Goal: Task Accomplishment & Management: Manage account settings

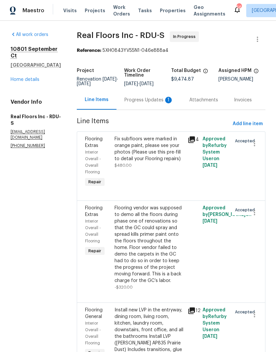
click at [155, 103] on div "Progress Updates 1" at bounding box center [148, 100] width 49 height 7
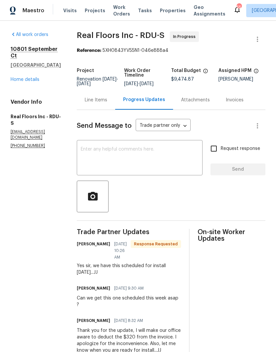
click at [15, 77] on link "Home details" at bounding box center [25, 79] width 29 height 5
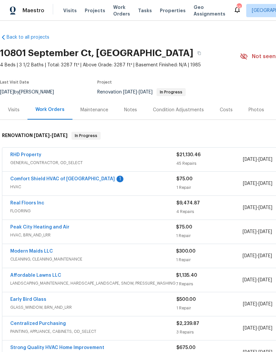
scroll to position [0, 0]
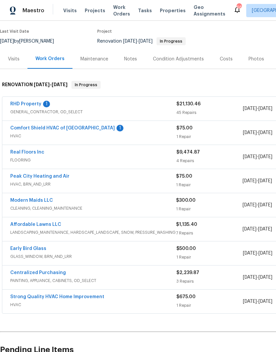
scroll to position [50, 0]
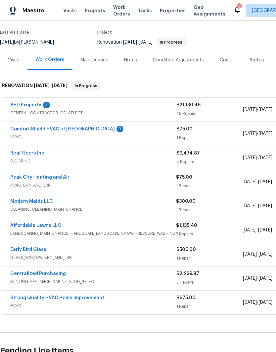
click at [49, 227] on link "Affordable Lawns LLC" at bounding box center [35, 225] width 51 height 5
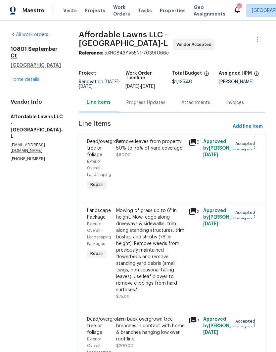
click at [165, 103] on div "Progress Updates" at bounding box center [145, 102] width 39 height 7
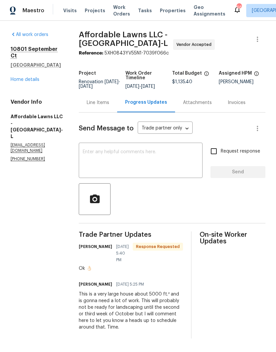
click at [168, 171] on textarea at bounding box center [141, 161] width 116 height 23
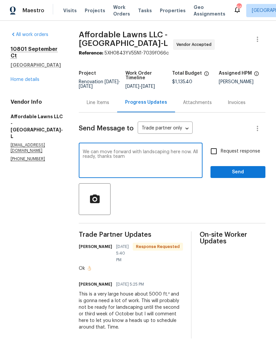
type textarea "We can move forward with landscaping here now. All ready, thanks team"
click at [218, 152] on input "Request response" at bounding box center [214, 151] width 14 height 14
checkbox input "true"
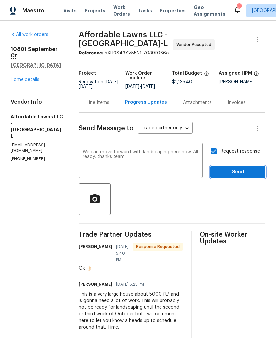
click at [228, 177] on span "Send" at bounding box center [238, 172] width 44 height 8
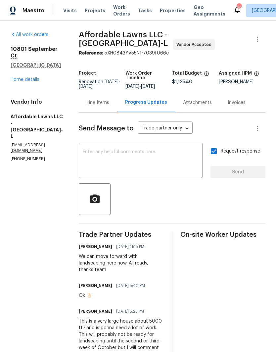
click at [23, 77] on link "Home details" at bounding box center [25, 79] width 29 height 5
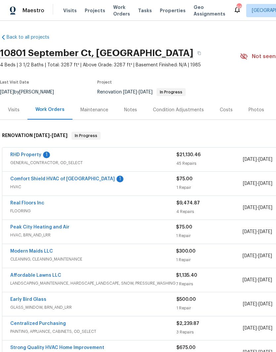
click at [70, 177] on link "Comfort Shield HVAC of NC" at bounding box center [62, 179] width 104 height 5
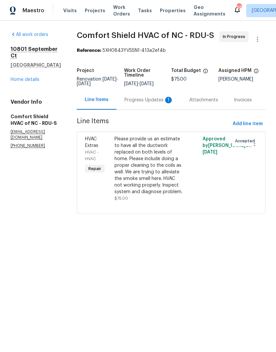
click at [158, 100] on div "Progress Updates 1" at bounding box center [148, 100] width 49 height 7
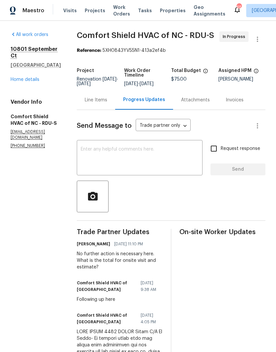
click at [19, 77] on link "Home details" at bounding box center [25, 79] width 29 height 5
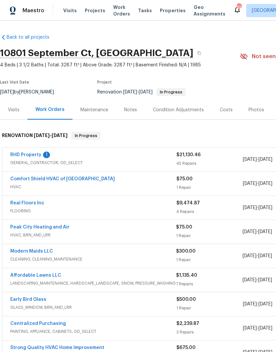
click at [33, 154] on link "RHD Property" at bounding box center [25, 155] width 31 height 5
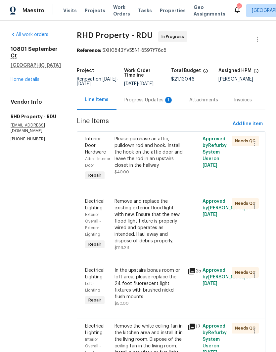
click at [165, 157] on div "Please purchase an attic, pulldown rod and hook. Install the hook on the attic …" at bounding box center [148, 152] width 69 height 33
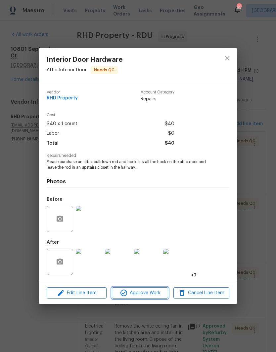
click at [149, 294] on span "Approve Work" at bounding box center [140, 293] width 52 height 8
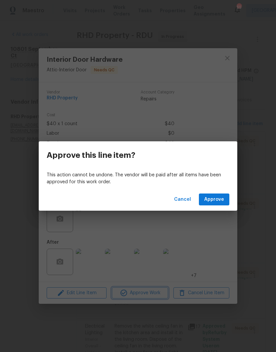
click at [207, 219] on div "Approve this line item? This action cannot be undone. The vendor will be paid a…" at bounding box center [138, 176] width 276 height 352
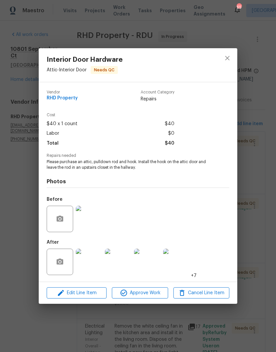
click at [218, 195] on div "Before" at bounding box center [138, 214] width 182 height 43
click at [150, 291] on span "Approve Work" at bounding box center [140, 293] width 52 height 8
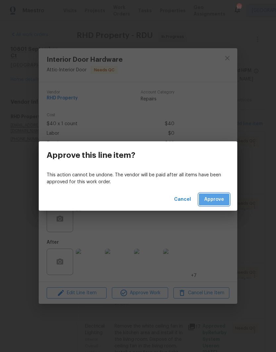
click at [214, 205] on button "Approve" at bounding box center [214, 200] width 30 height 12
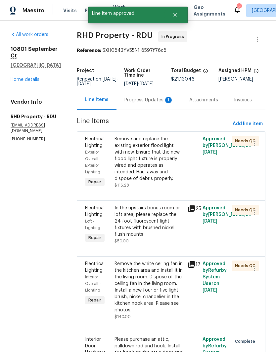
click at [167, 160] on div "Remove and replace the existing exterior flood light with new. Ensure that the …" at bounding box center [148, 159] width 69 height 46
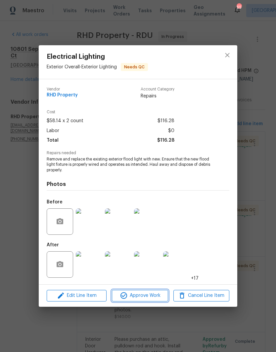
click at [150, 301] on button "Approve Work" at bounding box center [140, 296] width 56 height 12
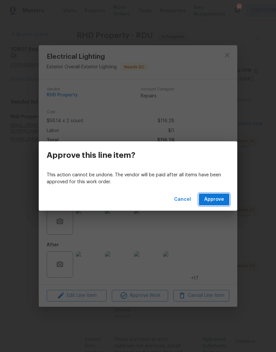
click at [216, 198] on span "Approve" at bounding box center [214, 200] width 20 height 8
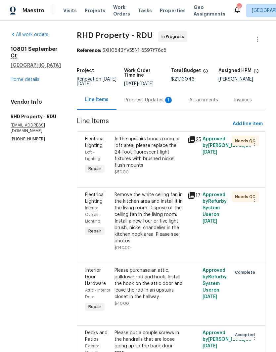
click at [156, 157] on div "In the upstairs bonus room or loft area, please replace the 24 foot fluorescent…" at bounding box center [148, 152] width 69 height 33
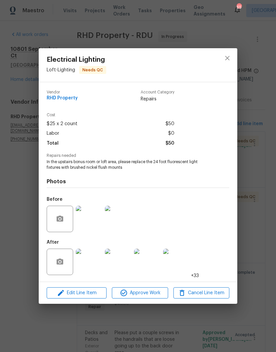
click at [90, 260] on img at bounding box center [89, 262] width 26 height 26
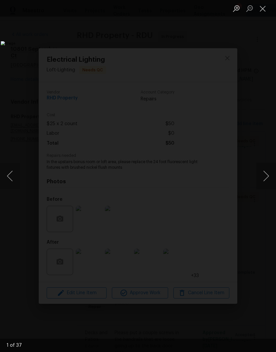
click at [267, 178] on button "Next image" at bounding box center [266, 176] width 20 height 26
click at [263, 183] on button "Next image" at bounding box center [266, 176] width 20 height 26
click at [264, 180] on button "Next image" at bounding box center [266, 176] width 20 height 26
click at [267, 177] on button "Next image" at bounding box center [266, 176] width 20 height 26
click at [263, 184] on button "Next image" at bounding box center [266, 176] width 20 height 26
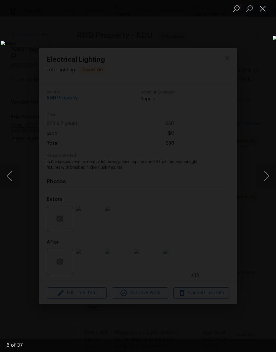
click at [267, 174] on button "Next image" at bounding box center [266, 176] width 20 height 26
click at [267, 184] on button "Next image" at bounding box center [266, 176] width 20 height 26
click at [267, 177] on button "Next image" at bounding box center [266, 176] width 20 height 26
click at [251, 61] on div "Lightbox" at bounding box center [138, 176] width 276 height 352
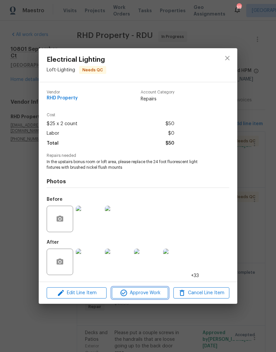
click at [149, 291] on span "Approve Work" at bounding box center [140, 293] width 52 height 8
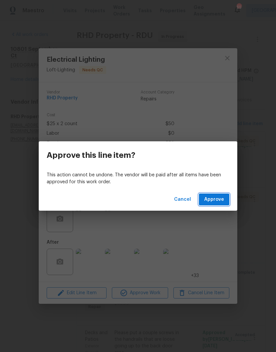
click at [216, 199] on span "Approve" at bounding box center [214, 200] width 20 height 8
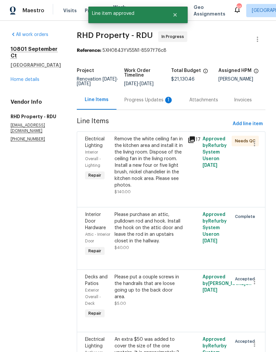
click at [160, 103] on div "Progress Updates 1" at bounding box center [148, 100] width 49 height 7
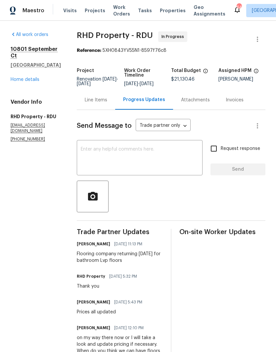
click at [31, 77] on link "Home details" at bounding box center [25, 79] width 29 height 5
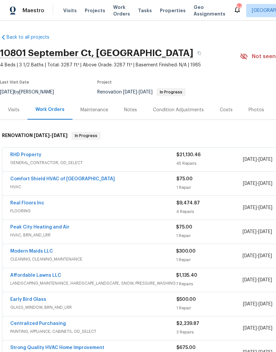
click at [31, 155] on link "RHD Property" at bounding box center [25, 155] width 31 height 5
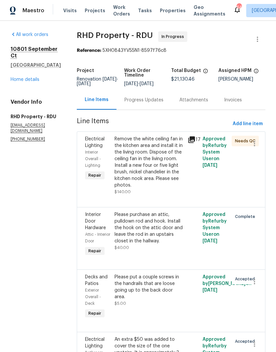
click at [161, 170] on div "Remove the white ceiling fan in the kitchen area and install it in the living r…" at bounding box center [148, 162] width 69 height 53
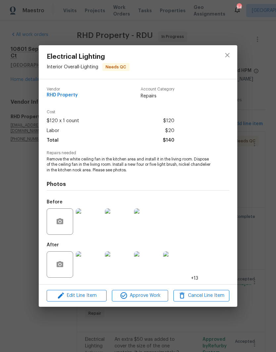
click at [95, 263] on img at bounding box center [89, 265] width 26 height 26
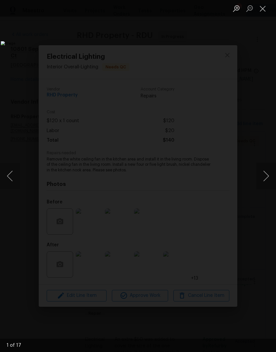
click at [263, 177] on button "Next image" at bounding box center [266, 176] width 20 height 26
click at [266, 177] on button "Next image" at bounding box center [266, 176] width 20 height 26
click at [267, 175] on button "Next image" at bounding box center [266, 176] width 20 height 26
click at [265, 171] on button "Next image" at bounding box center [266, 176] width 20 height 26
click at [268, 181] on button "Next image" at bounding box center [266, 176] width 20 height 26
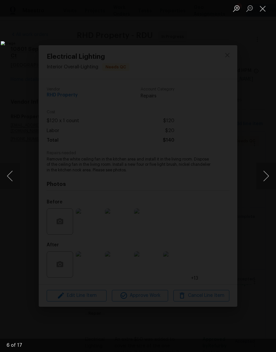
click at [266, 175] on button "Next image" at bounding box center [266, 176] width 20 height 26
click at [265, 179] on button "Next image" at bounding box center [266, 176] width 20 height 26
click at [267, 175] on button "Next image" at bounding box center [266, 176] width 20 height 26
click at [267, 179] on button "Next image" at bounding box center [266, 176] width 20 height 26
click at [266, 181] on button "Next image" at bounding box center [266, 176] width 20 height 26
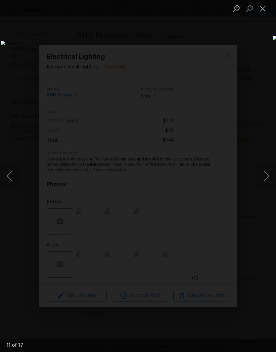
click at [266, 176] on button "Next image" at bounding box center [266, 176] width 20 height 26
click at [267, 179] on button "Next image" at bounding box center [266, 176] width 20 height 26
click at [267, 180] on button "Next image" at bounding box center [266, 176] width 20 height 26
click at [266, 177] on button "Next image" at bounding box center [266, 176] width 20 height 26
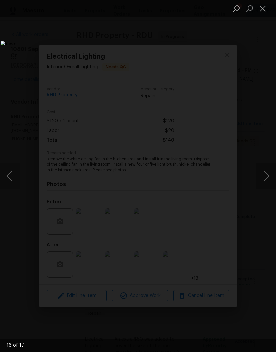
click at [266, 180] on button "Next image" at bounding box center [266, 176] width 20 height 26
click at [266, 179] on button "Next image" at bounding box center [266, 176] width 20 height 26
click at [266, 178] on button "Next image" at bounding box center [266, 176] width 20 height 26
click at [263, 177] on button "Next image" at bounding box center [266, 176] width 20 height 26
click at [266, 178] on button "Next image" at bounding box center [266, 176] width 20 height 26
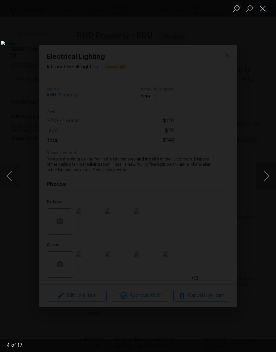
click at [268, 14] on button "Close lightbox" at bounding box center [262, 9] width 13 height 12
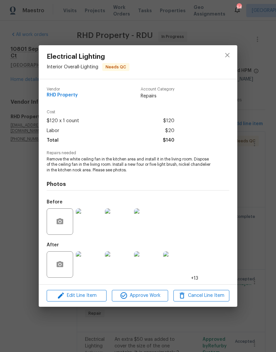
click at [89, 223] on img at bounding box center [89, 222] width 26 height 26
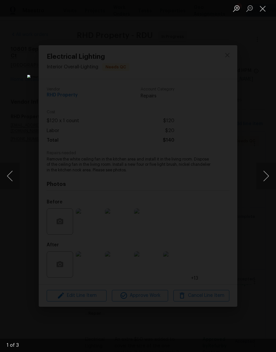
click at [265, 180] on button "Next image" at bounding box center [266, 176] width 20 height 26
click at [266, 180] on button "Next image" at bounding box center [266, 176] width 20 height 26
click at [266, 181] on button "Next image" at bounding box center [266, 176] width 20 height 26
click at [266, 182] on button "Next image" at bounding box center [266, 176] width 20 height 26
click at [265, 180] on button "Next image" at bounding box center [266, 176] width 20 height 26
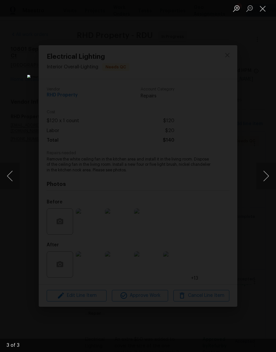
click at [263, 12] on button "Close lightbox" at bounding box center [262, 9] width 13 height 12
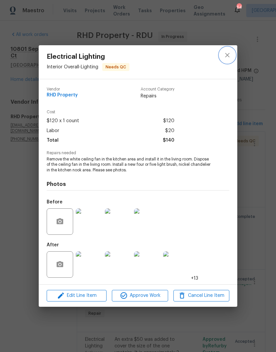
click at [231, 53] on icon "close" at bounding box center [227, 55] width 8 height 8
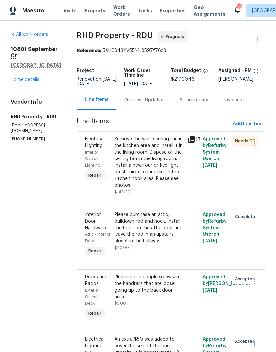
scroll to position [-2, 0]
click at [32, 77] on link "Home details" at bounding box center [25, 79] width 29 height 5
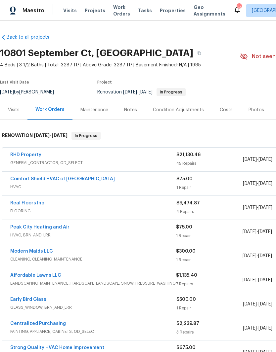
click at [134, 107] on div "Notes" at bounding box center [130, 110] width 13 height 7
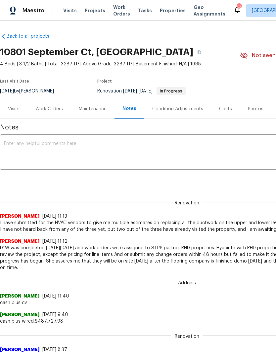
scroll to position [1, 0]
click at [171, 157] on textarea at bounding box center [187, 152] width 366 height 23
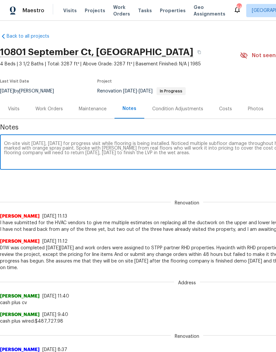
type textarea "On-site visit today, Tuesday 10/7 for progress visit while flooring is being in…"
click at [239, 184] on div "Renovation (current) 64340746-4e18-4f76-9486-df45d65ecb28 ​ Add" at bounding box center [187, 180] width 374 height 12
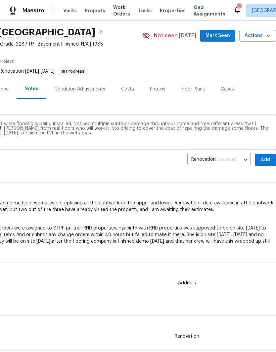
scroll to position [21, 98]
click at [264, 155] on button "Add" at bounding box center [265, 160] width 21 height 12
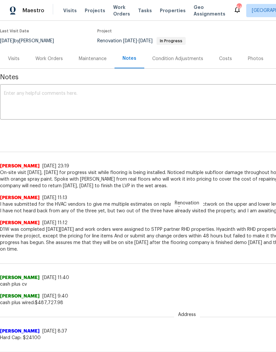
scroll to position [51, 0]
click at [57, 59] on div "Work Orders" at bounding box center [48, 59] width 27 height 7
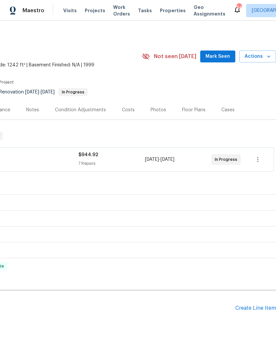
scroll to position [0, 98]
click at [258, 158] on icon "button" at bounding box center [257, 159] width 1 height 5
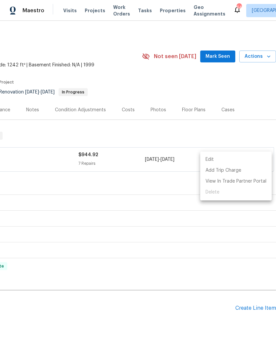
click at [245, 159] on li "Edit" at bounding box center [235, 159] width 71 height 11
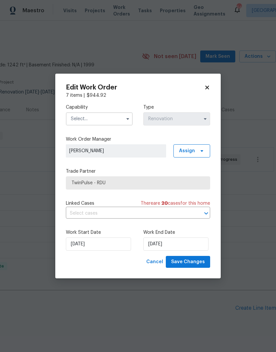
click at [201, 119] on button "button" at bounding box center [205, 119] width 8 height 8
click at [208, 85] on icon at bounding box center [207, 88] width 6 height 6
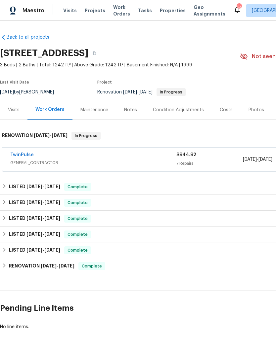
scroll to position [0, 0]
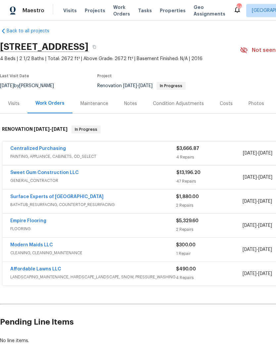
scroll to position [6, 0]
click at [41, 146] on link "Centralized Purchasing" at bounding box center [38, 148] width 56 height 5
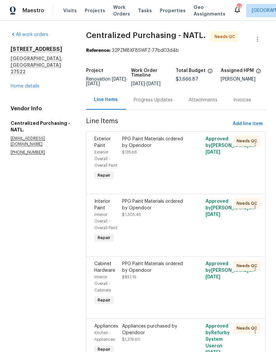
click at [177, 156] on div "PPG Paint Materials ordered by Opendoor $135.66" at bounding box center [154, 146] width 65 height 20
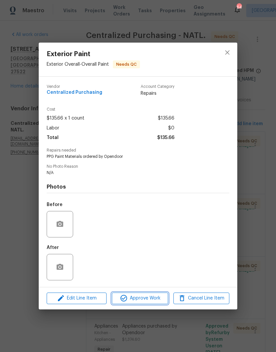
click at [153, 300] on span "Approve Work" at bounding box center [140, 299] width 52 height 8
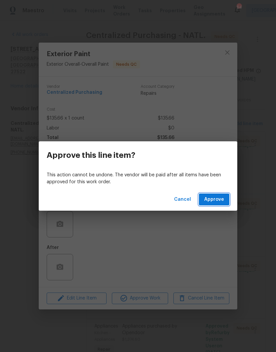
click at [223, 195] on button "Approve" at bounding box center [214, 200] width 30 height 12
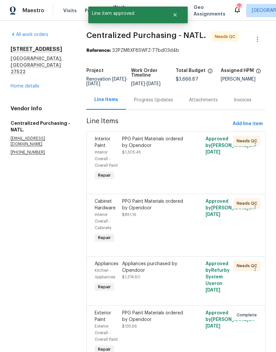
click at [169, 163] on div "PPG Paint Materials ordered by Opendoor $1,305.45" at bounding box center [154, 159] width 69 height 50
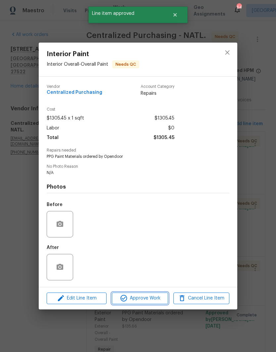
click at [140, 304] on button "Approve Work" at bounding box center [140, 299] width 56 height 12
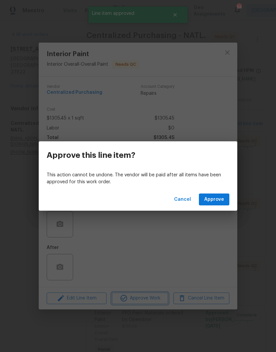
click at [143, 308] on div "Approve this line item? This action cannot be undone. The vendor will be paid a…" at bounding box center [138, 176] width 276 height 352
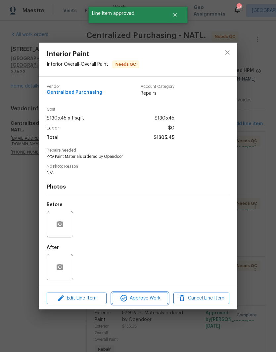
click at [150, 299] on span "Approve Work" at bounding box center [140, 299] width 52 height 8
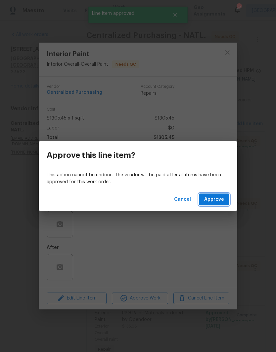
click at [216, 201] on span "Approve" at bounding box center [214, 200] width 20 height 8
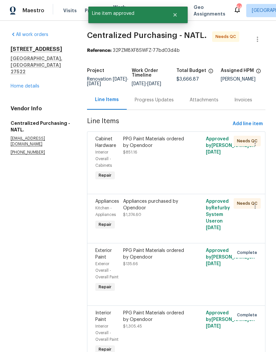
click at [180, 162] on div "PPG Paint Materials ordered by Opendoor $851.16" at bounding box center [155, 159] width 69 height 50
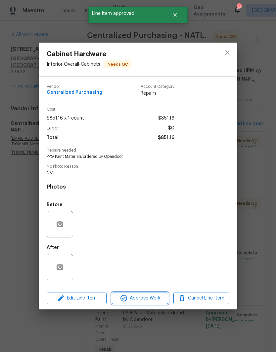
click at [150, 303] on span "Approve Work" at bounding box center [140, 299] width 52 height 8
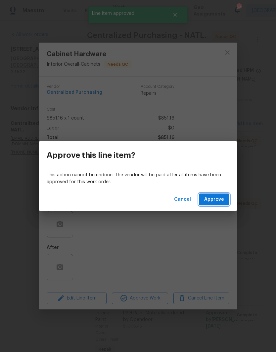
click at [215, 199] on span "Approve" at bounding box center [214, 200] width 20 height 8
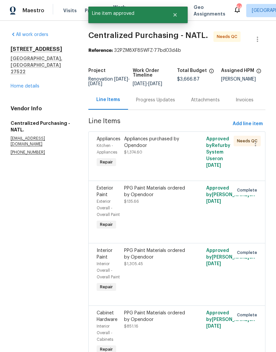
click at [174, 163] on div "Appliances purchased by Opendoor $1,374.60" at bounding box center [156, 152] width 68 height 37
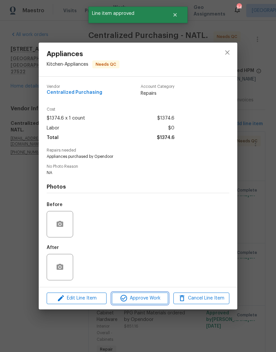
click at [156, 299] on span "Approve Work" at bounding box center [140, 299] width 52 height 8
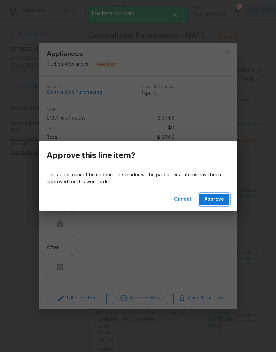
click at [216, 201] on span "Approve" at bounding box center [214, 200] width 20 height 8
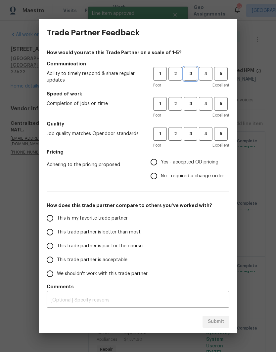
click at [190, 74] on span "3" at bounding box center [190, 74] width 12 height 8
click at [189, 106] on span "3" at bounding box center [190, 104] width 12 height 8
click at [190, 132] on span "3" at bounding box center [190, 134] width 12 height 8
click at [178, 162] on span "Yes - accepted OD pricing" at bounding box center [190, 162] width 58 height 7
click at [161, 162] on input "Yes - accepted OD pricing" at bounding box center [154, 162] width 14 height 14
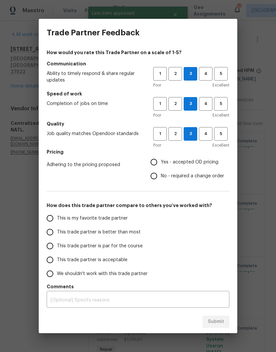
radio input "true"
click at [130, 249] on span "This trade partner is par for the course" at bounding box center [100, 246] width 86 height 7
click at [57, 249] on input "This trade partner is par for the course" at bounding box center [50, 246] width 14 height 14
click at [221, 324] on span "Submit" at bounding box center [216, 322] width 16 height 8
radio input "true"
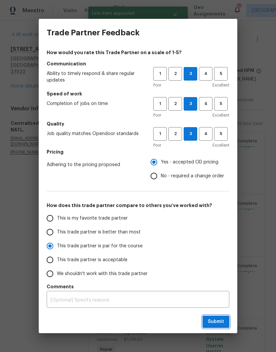
radio input "false"
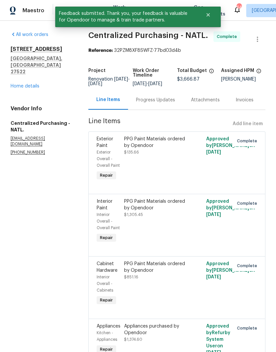
click at [19, 84] on link "Home details" at bounding box center [25, 86] width 29 height 5
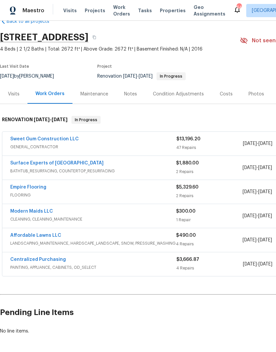
scroll to position [16, 0]
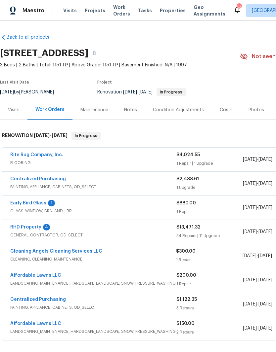
click at [43, 201] on link "Early Bird Glass" at bounding box center [28, 203] width 36 height 5
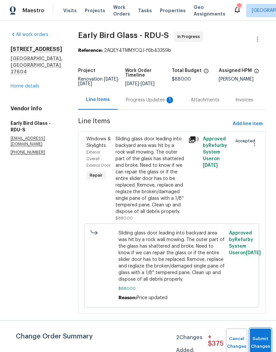
click at [257, 337] on button "Submit Changes" at bounding box center [260, 343] width 21 height 28
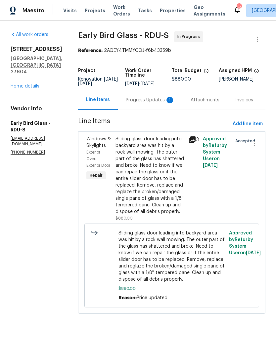
click at [153, 103] on div "Progress Updates 1" at bounding box center [150, 100] width 49 height 7
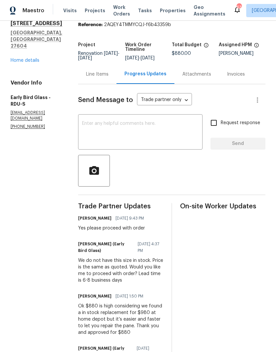
scroll to position [25, 0]
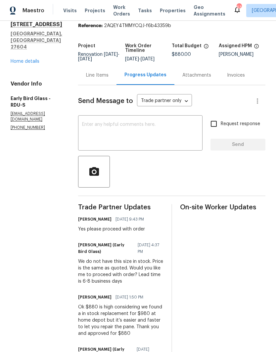
click at [23, 59] on link "Home details" at bounding box center [25, 61] width 29 height 5
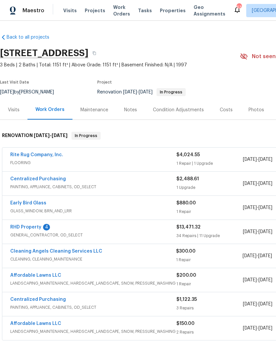
click at [53, 154] on link "Rite Rug Company, Inc." at bounding box center [36, 155] width 53 height 5
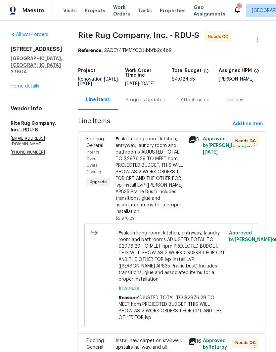
click at [177, 179] on div "#sala In living room, kitchen, entryway, laundry room and bathrooms ADJUSTED TO…" at bounding box center [149, 175] width 69 height 79
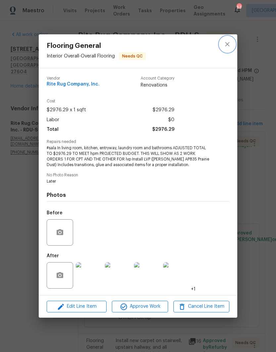
click at [231, 43] on button "close" at bounding box center [227, 44] width 16 height 16
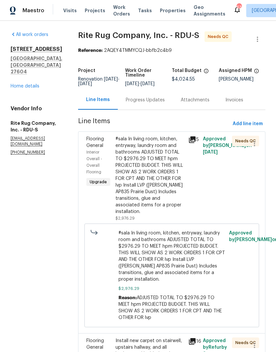
click at [165, 101] on div "Progress Updates" at bounding box center [145, 100] width 55 height 20
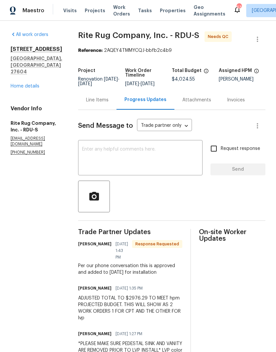
click at [108, 103] on div "Line Items" at bounding box center [97, 100] width 22 height 7
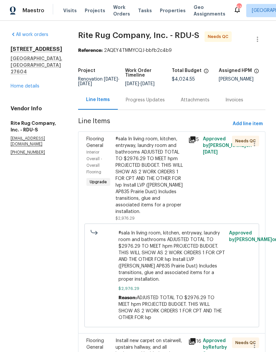
click at [161, 156] on div "#sala In living room, kitchen, entryway, laundry room and bathrooms ADJUSTED TO…" at bounding box center [149, 175] width 69 height 79
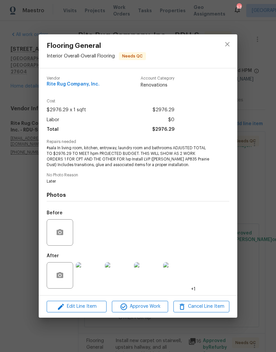
click at [89, 277] on img at bounding box center [89, 275] width 26 height 26
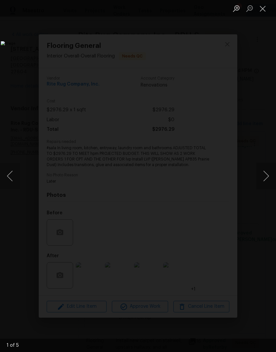
click at [266, 175] on button "Next image" at bounding box center [266, 176] width 20 height 26
click at [267, 176] on button "Next image" at bounding box center [266, 176] width 20 height 26
click at [264, 177] on button "Next image" at bounding box center [266, 176] width 20 height 26
click at [265, 176] on button "Next image" at bounding box center [266, 176] width 20 height 26
click at [267, 180] on button "Next image" at bounding box center [266, 176] width 20 height 26
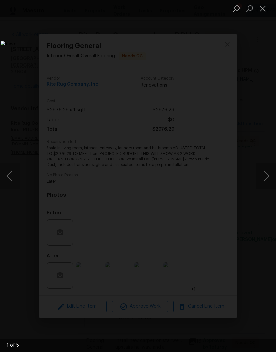
click at [267, 176] on button "Next image" at bounding box center [266, 176] width 20 height 26
click at [267, 8] on button "Close lightbox" at bounding box center [262, 9] width 13 height 12
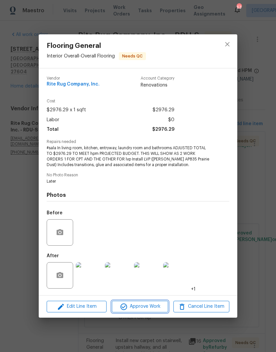
click at [151, 304] on span "Approve Work" at bounding box center [140, 307] width 52 height 8
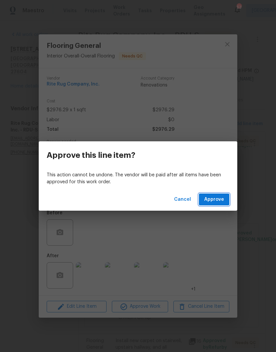
click at [222, 199] on span "Approve" at bounding box center [214, 200] width 20 height 8
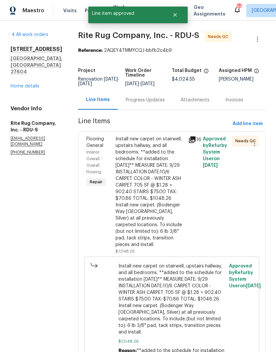
click at [169, 198] on div "Install new carpet on stairwell, upstairs hallway, and all bedrooms. **added to…" at bounding box center [149, 192] width 69 height 112
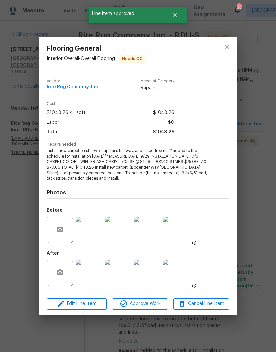
click at [86, 273] on img at bounding box center [89, 273] width 26 height 26
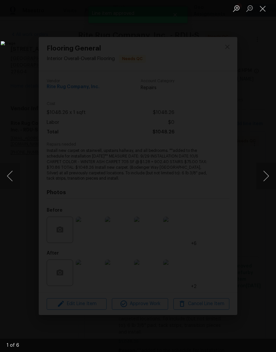
click at [261, 176] on button "Next image" at bounding box center [266, 176] width 20 height 26
click at [265, 183] on button "Next image" at bounding box center [266, 176] width 20 height 26
click at [266, 179] on button "Next image" at bounding box center [266, 176] width 20 height 26
click at [264, 172] on button "Next image" at bounding box center [266, 176] width 20 height 26
click at [267, 173] on button "Next image" at bounding box center [266, 176] width 20 height 26
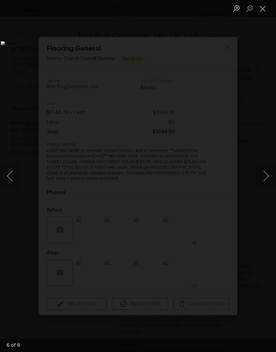
click at [267, 9] on button "Close lightbox" at bounding box center [262, 9] width 13 height 12
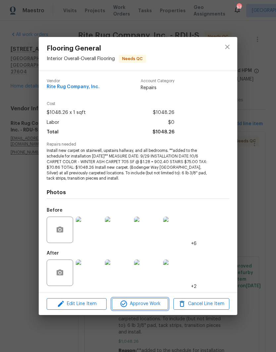
click at [147, 306] on span "Approve Work" at bounding box center [140, 304] width 52 height 8
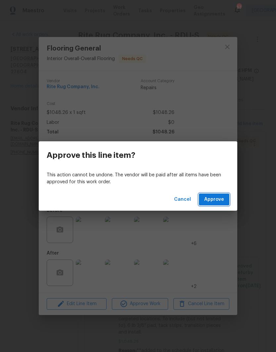
click at [222, 199] on span "Approve" at bounding box center [214, 200] width 20 height 8
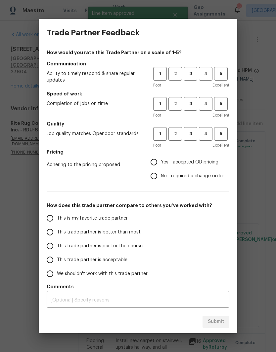
click at [197, 67] on div "1 2 3 4 5" at bounding box center [191, 74] width 76 height 14
click at [195, 101] on span "3" at bounding box center [190, 104] width 12 height 8
click at [193, 73] on span "3" at bounding box center [190, 74] width 12 height 8
click at [194, 131] on span "3" at bounding box center [190, 134] width 12 height 8
click at [187, 177] on span "No - required a change order" at bounding box center [192, 176] width 63 height 7
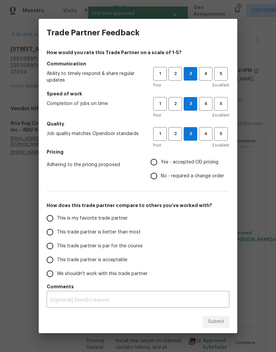
click at [161, 177] on input "No - required a change order" at bounding box center [154, 176] width 14 height 14
radio input "true"
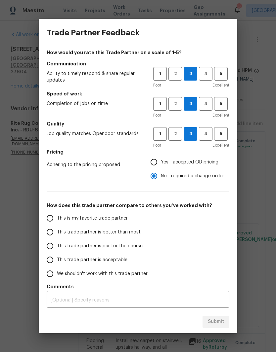
click at [120, 244] on span "This trade partner is par for the course" at bounding box center [100, 246] width 86 height 7
click at [57, 244] on input "This trade partner is par for the course" at bounding box center [50, 246] width 14 height 14
click at [222, 323] on span "Submit" at bounding box center [216, 322] width 16 height 8
radio input "true"
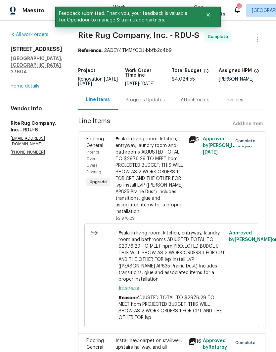
click at [35, 84] on link "Home details" at bounding box center [25, 86] width 29 height 5
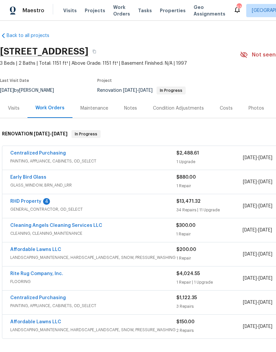
scroll to position [2, 0]
click at [51, 155] on link "Centralized Purchasing" at bounding box center [38, 153] width 56 height 5
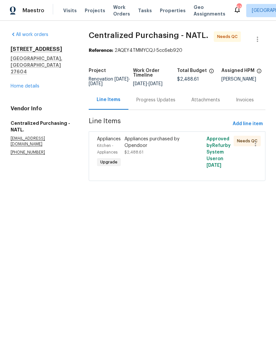
click at [172, 148] on div "Appliances purchased by Opendoor" at bounding box center [156, 142] width 64 height 13
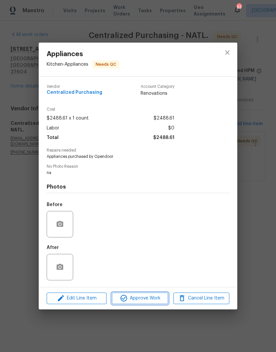
click at [149, 299] on span "Approve Work" at bounding box center [140, 299] width 52 height 8
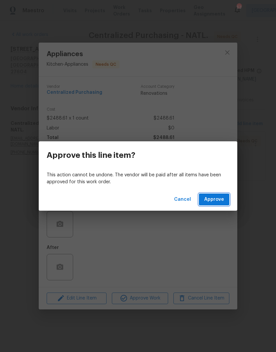
click at [219, 197] on span "Approve" at bounding box center [214, 200] width 20 height 8
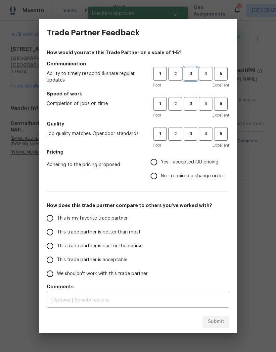
click at [189, 71] on span "3" at bounding box center [190, 74] width 12 height 8
click at [192, 107] on span "3" at bounding box center [190, 104] width 12 height 8
click at [192, 132] on span "3" at bounding box center [190, 134] width 12 height 8
click at [166, 160] on span "Yes - accepted OD pricing" at bounding box center [190, 162] width 58 height 7
click at [161, 160] on input "Yes - accepted OD pricing" at bounding box center [154, 162] width 14 height 14
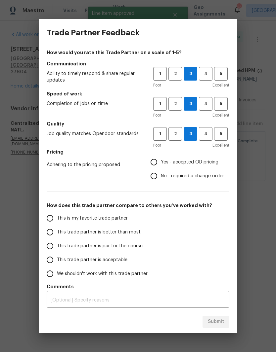
radio input "true"
click at [118, 250] on span "This trade partner is par for the course" at bounding box center [100, 246] width 86 height 7
click at [57, 250] on input "This trade partner is par for the course" at bounding box center [50, 246] width 14 height 14
click at [216, 323] on span "Submit" at bounding box center [216, 322] width 16 height 8
radio input "true"
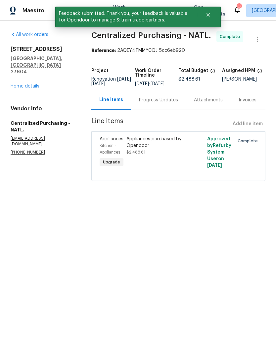
click at [21, 84] on link "Home details" at bounding box center [25, 86] width 29 height 5
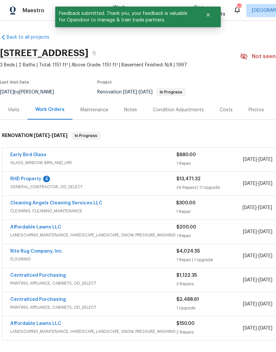
click at [32, 180] on link "RHD Property" at bounding box center [25, 179] width 31 height 5
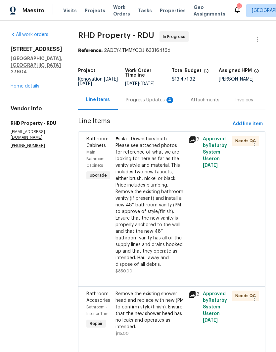
click at [169, 195] on div "#sala - Downstairs bath - Please see attached photos for reference of what we a…" at bounding box center [149, 202] width 69 height 132
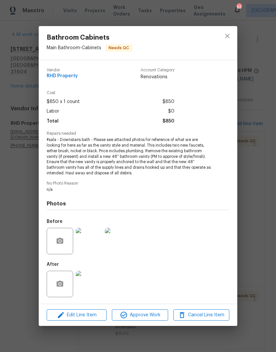
click at [93, 284] on img at bounding box center [89, 284] width 26 height 26
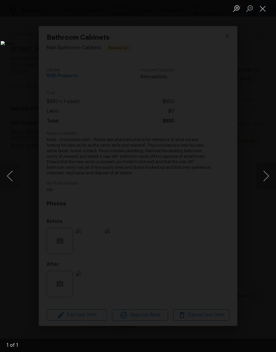
click at [261, 180] on button "Next image" at bounding box center [266, 176] width 20 height 26
click at [264, 179] on button "Next image" at bounding box center [266, 176] width 20 height 26
click at [265, 11] on button "Close lightbox" at bounding box center [262, 9] width 13 height 12
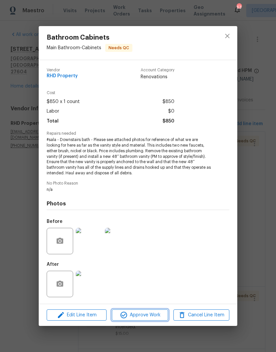
click at [147, 317] on span "Approve Work" at bounding box center [140, 315] width 52 height 8
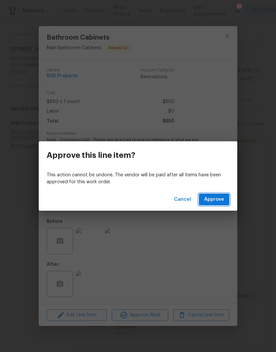
click at [217, 199] on span "Approve" at bounding box center [214, 200] width 20 height 8
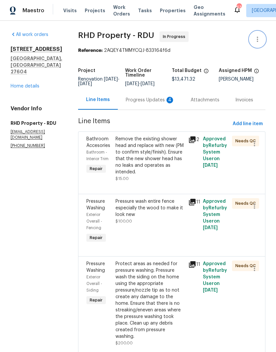
click at [261, 38] on icon "button" at bounding box center [257, 39] width 8 height 8
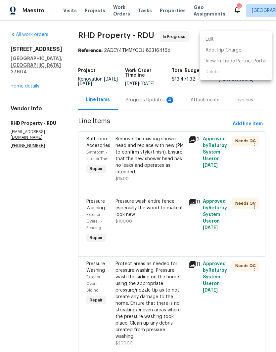
click at [240, 35] on li "Edit" at bounding box center [235, 39] width 71 height 11
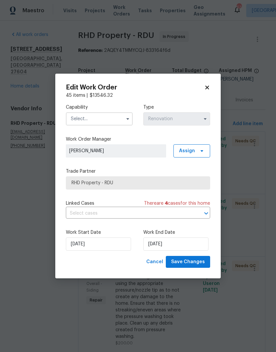
click at [220, 43] on body "Maestro Visits Projects Work Orders Tasks Properties Geo Assignments 63 Raleigh…" at bounding box center [138, 176] width 276 height 352
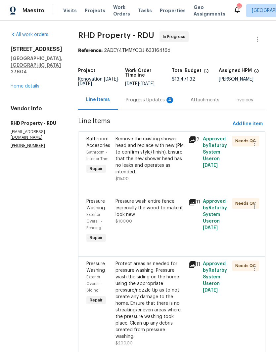
click at [163, 152] on div "Remove the existing shower head and replace with new (PM to confirm style/finis…" at bounding box center [149, 156] width 69 height 40
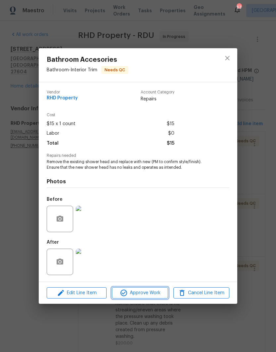
click at [151, 296] on span "Approve Work" at bounding box center [140, 293] width 52 height 8
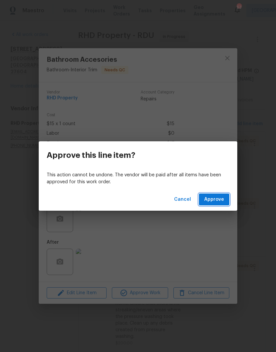
click at [215, 199] on span "Approve" at bounding box center [214, 200] width 20 height 8
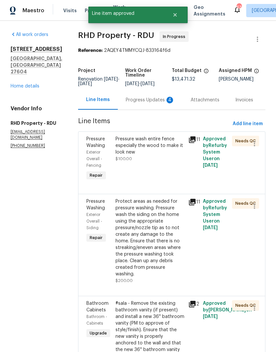
click at [171, 151] on div "Pressure wash entire fence especially the wood to make it look new" at bounding box center [149, 146] width 69 height 20
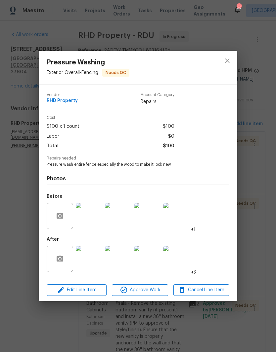
click at [99, 260] on img at bounding box center [89, 259] width 26 height 26
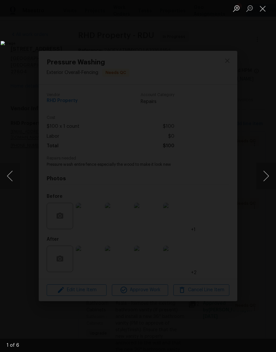
click at [266, 175] on button "Next image" at bounding box center [266, 176] width 20 height 26
click at [266, 177] on button "Next image" at bounding box center [266, 176] width 20 height 26
click at [266, 175] on button "Next image" at bounding box center [266, 176] width 20 height 26
click at [266, 177] on button "Next image" at bounding box center [266, 176] width 20 height 26
click at [265, 179] on button "Next image" at bounding box center [266, 176] width 20 height 26
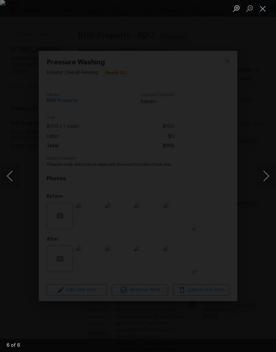
click at [265, 177] on button "Next image" at bounding box center [266, 176] width 20 height 26
click at [266, 176] on button "Next image" at bounding box center [266, 176] width 20 height 26
click at [267, 8] on button "Close lightbox" at bounding box center [262, 9] width 13 height 12
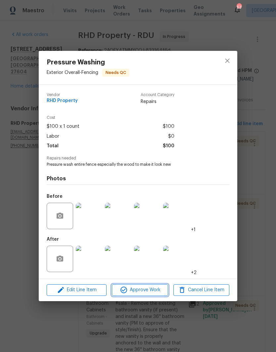
click at [149, 294] on span "Approve Work" at bounding box center [140, 290] width 52 height 8
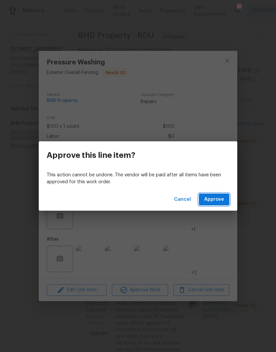
click at [219, 201] on span "Approve" at bounding box center [214, 200] width 20 height 8
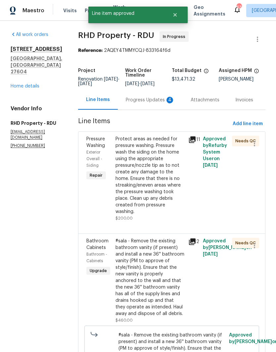
click at [166, 177] on div "Protect areas as needed for pressure washing. Pressure wash the siding on the h…" at bounding box center [149, 175] width 69 height 79
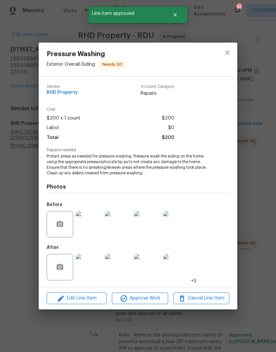
click at [93, 266] on img at bounding box center [89, 267] width 26 height 26
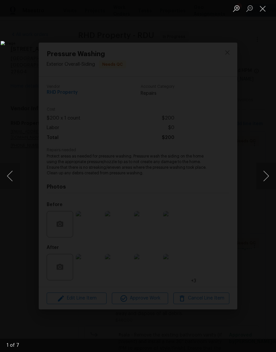
click at [267, 175] on button "Next image" at bounding box center [266, 176] width 20 height 26
click at [266, 174] on button "Next image" at bounding box center [266, 176] width 20 height 26
click at [264, 179] on button "Next image" at bounding box center [266, 176] width 20 height 26
click at [266, 181] on button "Next image" at bounding box center [266, 176] width 20 height 26
click at [265, 177] on button "Next image" at bounding box center [266, 176] width 20 height 26
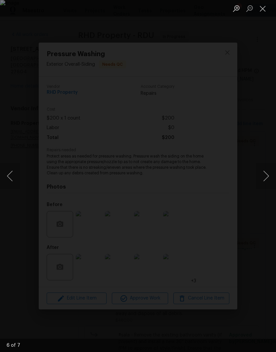
click at [265, 177] on button "Next image" at bounding box center [266, 176] width 20 height 26
click at [268, 4] on button "Close lightbox" at bounding box center [262, 9] width 13 height 12
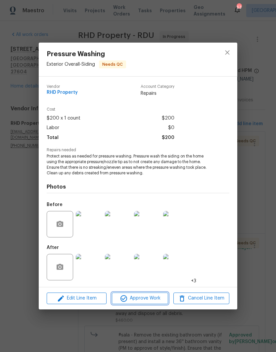
click at [151, 301] on span "Approve Work" at bounding box center [140, 299] width 52 height 8
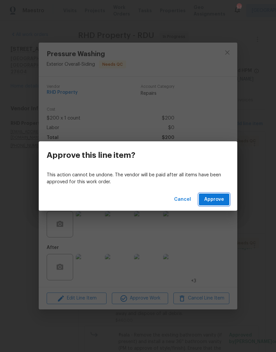
click at [217, 198] on span "Approve" at bounding box center [214, 200] width 20 height 8
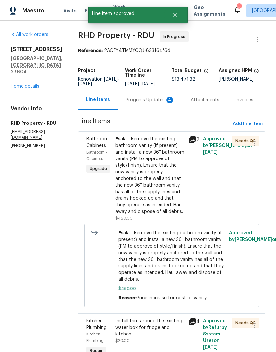
click at [166, 183] on div "#sala - Remove the existing bathroom vanity (if present) and install a new 36''…" at bounding box center [149, 175] width 69 height 79
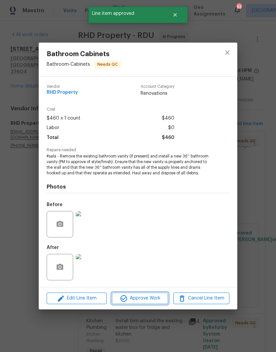
click at [145, 301] on span "Approve Work" at bounding box center [140, 299] width 52 height 8
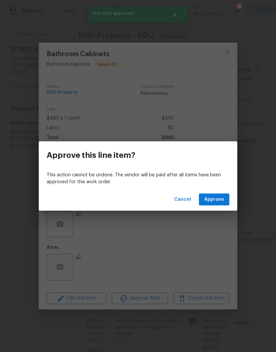
click at [216, 197] on span "Approve" at bounding box center [214, 200] width 20 height 8
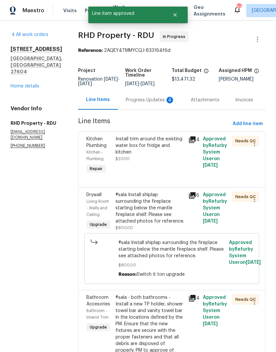
click at [164, 162] on div "Install trim around the existing water box for fridge and kitchen $20.00" at bounding box center [149, 149] width 69 height 26
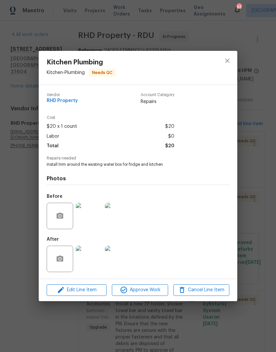
click at [93, 262] on img at bounding box center [89, 259] width 26 height 26
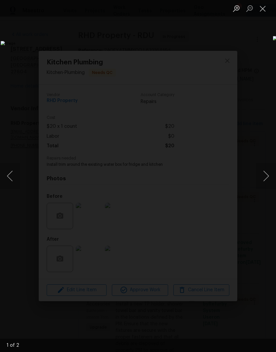
click at [265, 178] on button "Next image" at bounding box center [266, 176] width 20 height 26
click at [265, 185] on button "Next image" at bounding box center [266, 176] width 20 height 26
click at [264, 11] on button "Close lightbox" at bounding box center [262, 9] width 13 height 12
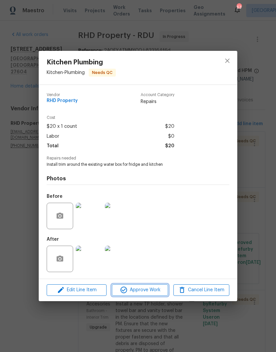
click at [150, 294] on span "Approve Work" at bounding box center [140, 290] width 52 height 8
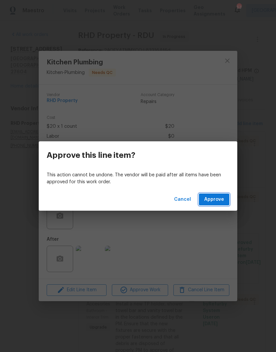
click at [218, 195] on button "Approve" at bounding box center [214, 200] width 30 height 12
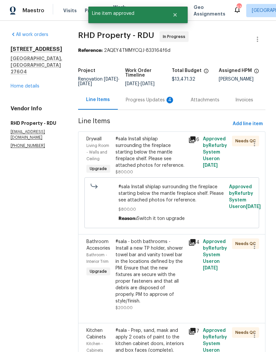
click at [171, 168] on div "#sala Install shiplap surrounding the fireplace starting below the mantle firep…" at bounding box center [149, 152] width 69 height 33
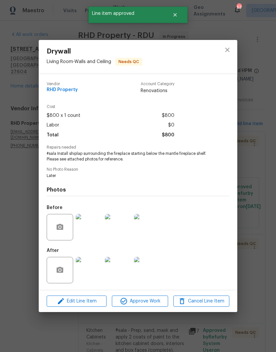
click at [92, 267] on img at bounding box center [89, 270] width 26 height 26
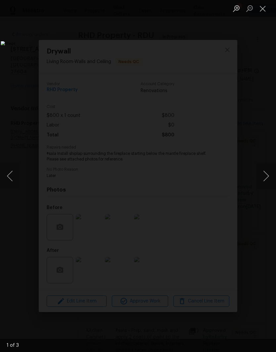
click at [264, 177] on button "Next image" at bounding box center [266, 176] width 20 height 26
click at [266, 176] on button "Next image" at bounding box center [266, 176] width 20 height 26
click at [268, 176] on button "Next image" at bounding box center [266, 176] width 20 height 26
click at [266, 182] on button "Next image" at bounding box center [266, 176] width 20 height 26
click at [267, 184] on button "Next image" at bounding box center [266, 176] width 20 height 26
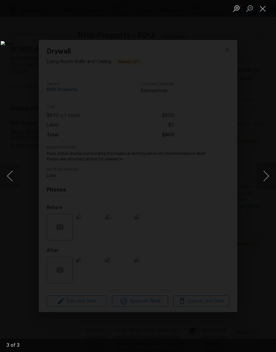
click at [263, 181] on button "Next image" at bounding box center [266, 176] width 20 height 26
click at [265, 9] on button "Close lightbox" at bounding box center [262, 9] width 13 height 12
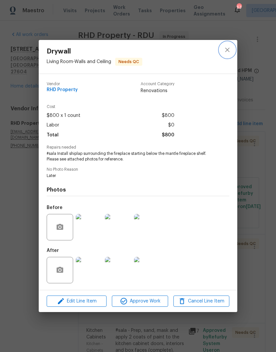
click at [229, 44] on button "close" at bounding box center [227, 50] width 16 height 16
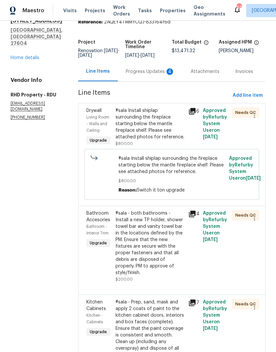
scroll to position [77, 0]
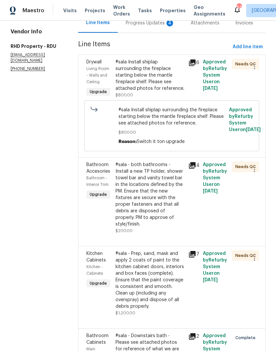
click at [163, 208] on div "#sala - both bathrooms - Install a new TP holder, shower towel bar and vanity t…" at bounding box center [149, 195] width 69 height 66
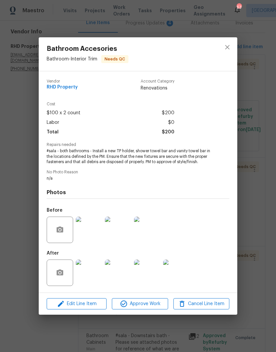
click at [91, 285] on img at bounding box center [89, 273] width 26 height 26
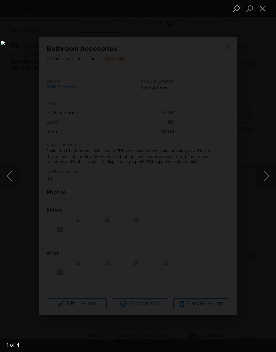
click at [265, 175] on button "Next image" at bounding box center [266, 176] width 20 height 26
click at [263, 175] on button "Next image" at bounding box center [266, 176] width 20 height 26
click at [266, 175] on button "Next image" at bounding box center [266, 176] width 20 height 26
click at [266, 8] on button "Close lightbox" at bounding box center [262, 9] width 13 height 12
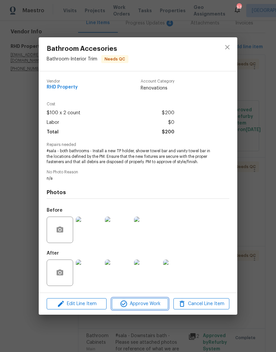
click at [152, 308] on span "Approve Work" at bounding box center [140, 304] width 52 height 8
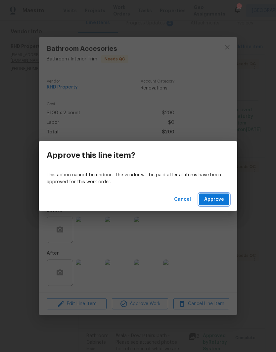
click at [221, 202] on span "Approve" at bounding box center [214, 200] width 20 height 8
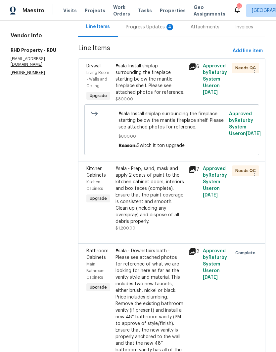
scroll to position [74, 0]
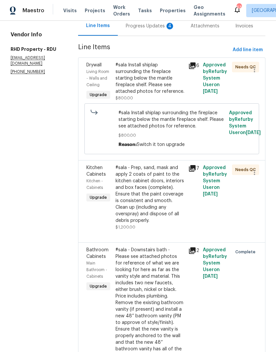
click at [157, 215] on div "#sala - Prep, sand, mask and apply 2 coats of paint to the kitchen cabinet door…" at bounding box center [149, 195] width 69 height 60
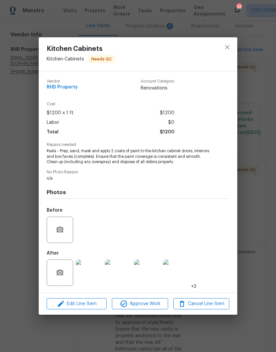
click at [91, 277] on img at bounding box center [89, 273] width 26 height 26
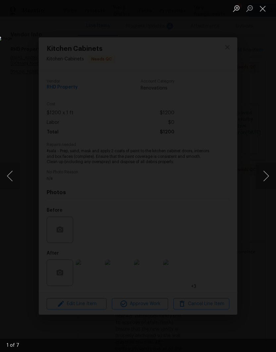
click at [268, 171] on button "Next image" at bounding box center [266, 176] width 20 height 26
click at [264, 175] on button "Next image" at bounding box center [266, 176] width 20 height 26
click at [263, 179] on button "Next image" at bounding box center [266, 176] width 20 height 26
click at [264, 177] on button "Next image" at bounding box center [266, 176] width 20 height 26
click at [266, 177] on button "Next image" at bounding box center [266, 176] width 20 height 26
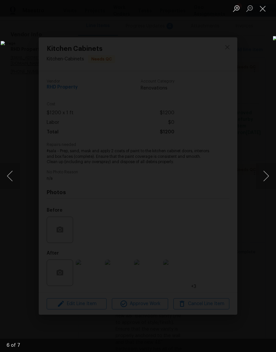
click at [266, 176] on button "Next image" at bounding box center [266, 176] width 20 height 26
click at [267, 177] on button "Next image" at bounding box center [266, 176] width 20 height 26
click at [267, 176] on button "Next image" at bounding box center [266, 176] width 20 height 26
click at [267, 9] on button "Close lightbox" at bounding box center [262, 9] width 13 height 12
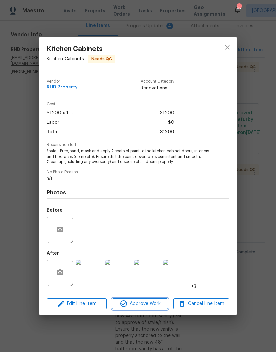
click at [151, 305] on span "Approve Work" at bounding box center [140, 304] width 52 height 8
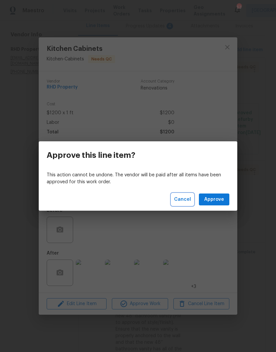
click at [186, 200] on span "Cancel" at bounding box center [182, 200] width 17 height 8
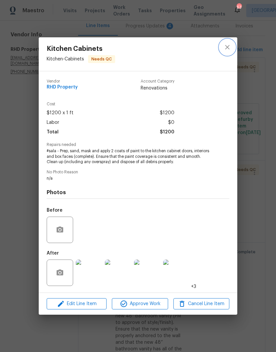
click at [229, 47] on icon "close" at bounding box center [227, 47] width 8 height 8
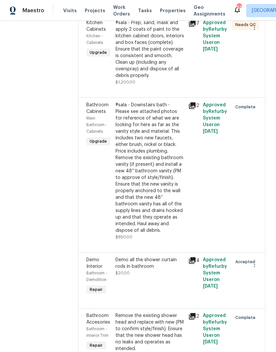
scroll to position [217, 0]
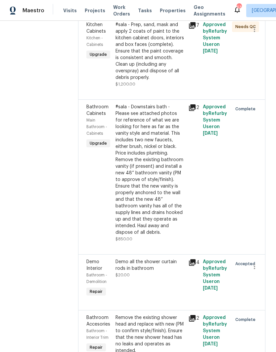
click at [160, 165] on div "#sala - Downstairs bath - Please see attached photos for reference of what we a…" at bounding box center [149, 170] width 69 height 132
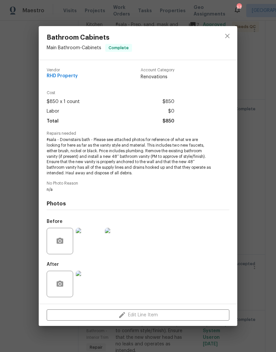
click at [92, 286] on img at bounding box center [89, 284] width 26 height 26
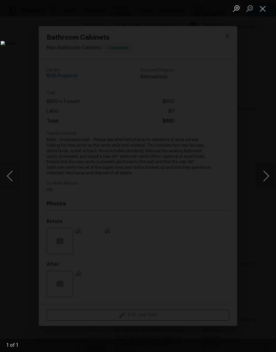
click at [264, 175] on button "Next image" at bounding box center [266, 176] width 20 height 26
click at [268, 176] on button "Next image" at bounding box center [266, 176] width 20 height 26
click at [262, 174] on button "Next image" at bounding box center [266, 176] width 20 height 26
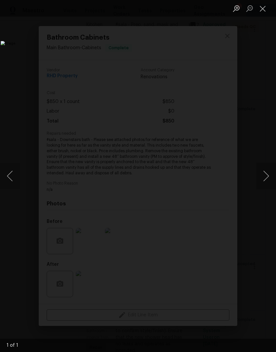
click at [264, 11] on button "Close lightbox" at bounding box center [262, 9] width 13 height 12
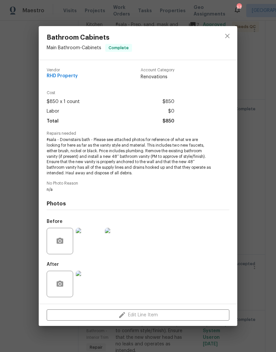
click at [271, 8] on div "Bathroom Cabinets Main Bathroom - Cabinets Complete Vendor RHD Property Account…" at bounding box center [138, 176] width 276 height 352
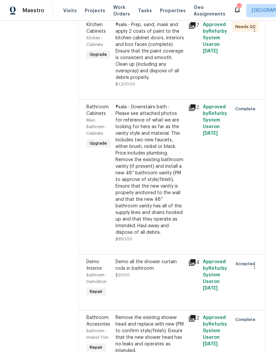
click at [162, 185] on div "#sala - Downstairs bath - Please see attached photos for reference of what we a…" at bounding box center [149, 170] width 69 height 132
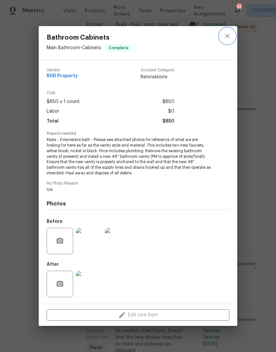
click at [230, 33] on icon "close" at bounding box center [227, 36] width 8 height 8
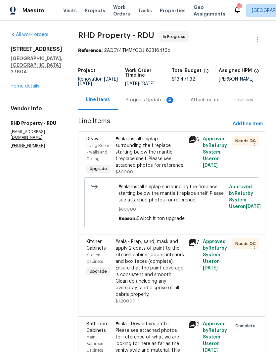
scroll to position [0, 0]
click at [159, 101] on div "Progress Updates 4" at bounding box center [150, 100] width 49 height 7
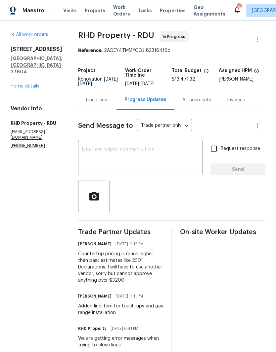
click at [183, 162] on textarea at bounding box center [140, 158] width 116 height 23
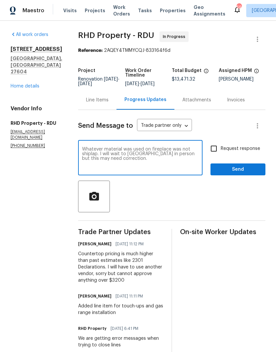
type textarea "Whatever material was used on fireplace was not shiplap. I will wait to QC in p…"
click at [217, 154] on input "Request response" at bounding box center [214, 149] width 14 height 14
checkbox input "true"
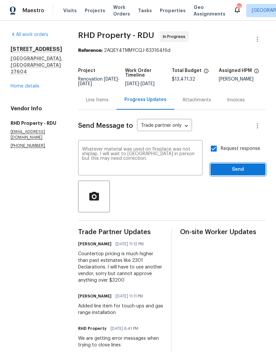
click at [231, 174] on span "Send" at bounding box center [238, 170] width 44 height 8
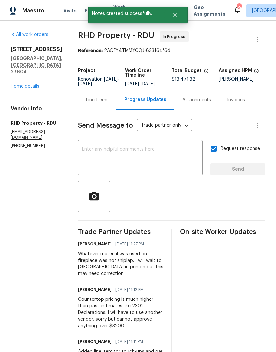
click at [24, 84] on link "Home details" at bounding box center [25, 86] width 29 height 5
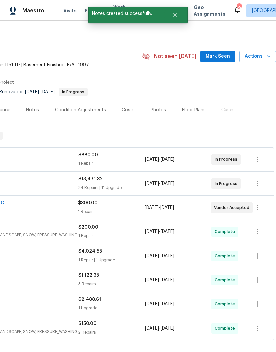
scroll to position [0, 98]
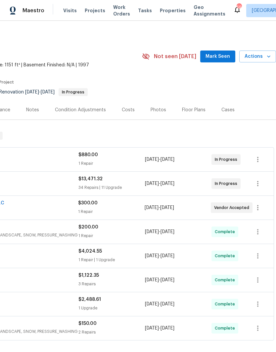
click at [264, 54] on span "Actions" at bounding box center [257, 57] width 26 height 8
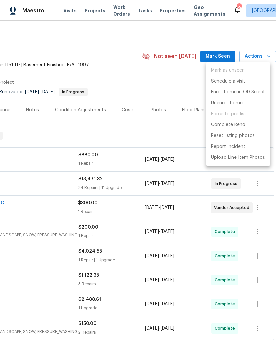
click at [234, 82] on p "Schedule a visit" at bounding box center [228, 81] width 34 height 7
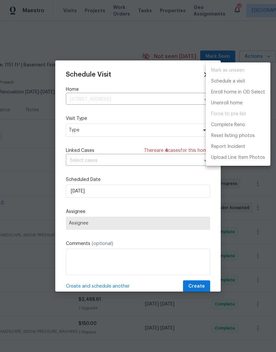
click at [136, 193] on div at bounding box center [138, 176] width 276 height 352
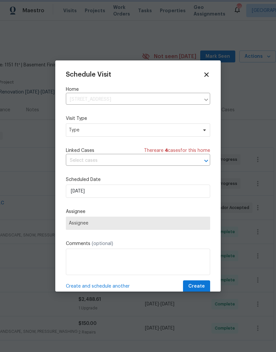
scroll to position [0, 0]
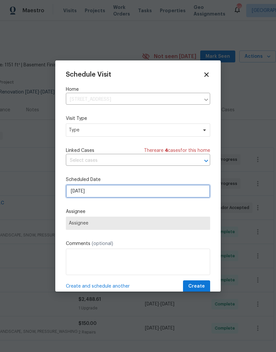
click at [139, 193] on input "10/7/2025" at bounding box center [138, 191] width 144 height 13
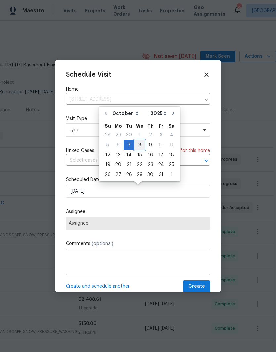
click at [140, 143] on div "8" at bounding box center [139, 144] width 11 height 9
type input "10/8/2025"
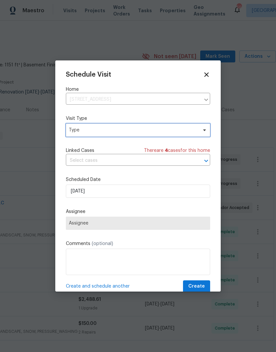
click at [193, 129] on span "Type" at bounding box center [133, 130] width 129 height 7
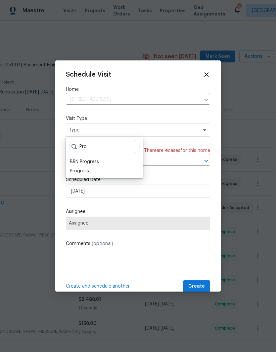
type input "Pro"
click at [103, 169] on div "Progress" at bounding box center [104, 171] width 73 height 9
click at [117, 174] on div "Progress" at bounding box center [104, 171] width 73 height 9
click at [88, 172] on div "Progress" at bounding box center [79, 171] width 19 height 7
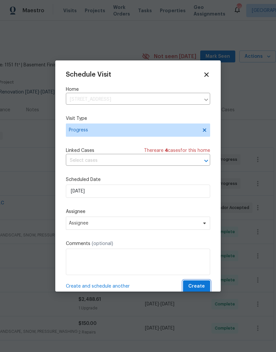
click at [205, 288] on button "Create" at bounding box center [196, 287] width 27 height 12
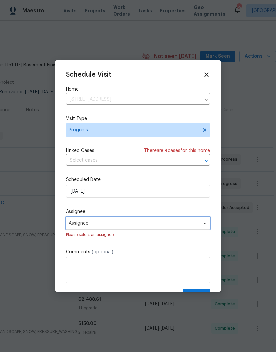
click at [142, 225] on span "Assignee" at bounding box center [134, 223] width 130 height 5
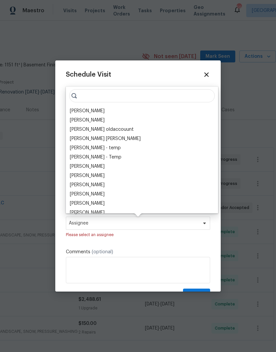
click at [101, 108] on div "[PERSON_NAME]" at bounding box center [142, 110] width 148 height 9
click at [131, 112] on div "[PERSON_NAME]" at bounding box center [142, 110] width 148 height 9
click at [88, 106] on div "Joseph White Vinod Kumar Julia O'Reilly oldaccouunt Mohammed Moshin Ali amera k…" at bounding box center [142, 150] width 152 height 127
click at [89, 110] on div "[PERSON_NAME]" at bounding box center [87, 111] width 35 height 7
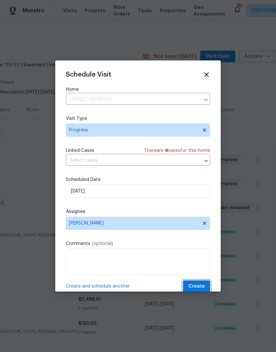
click at [204, 284] on button "Create" at bounding box center [196, 287] width 27 height 12
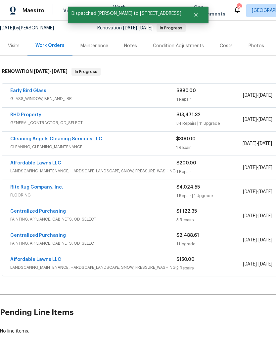
scroll to position [64, 0]
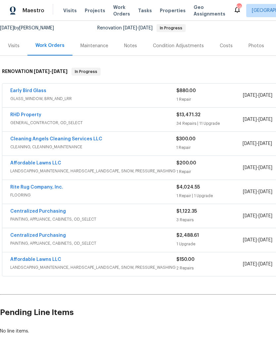
click at [35, 116] on link "RHD Property" at bounding box center [25, 115] width 31 height 5
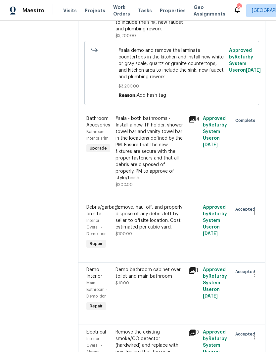
scroll to position [2889, 0]
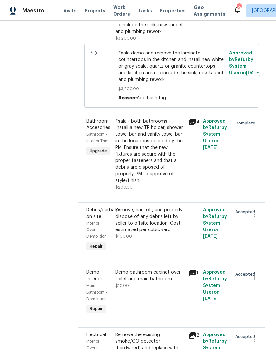
click at [164, 35] on div "#sala demo and remove the laminate countertops in the kitchen and install new w…" at bounding box center [149, 12] width 69 height 46
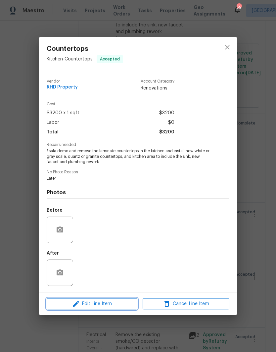
click at [112, 305] on span "Edit Line Item" at bounding box center [92, 304] width 87 height 8
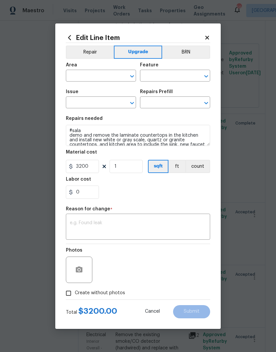
type input "Kitchen"
type input "Countertops"
type input "Solid Surface (average) $60.25"
click at [154, 312] on span "Cancel" at bounding box center [152, 311] width 15 height 5
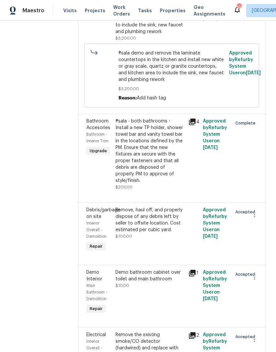
click at [191, 173] on div at bounding box center [138, 176] width 276 height 352
click at [159, 35] on div "#sala demo and remove the laminate countertops in the kitchen and install new w…" at bounding box center [149, 12] width 69 height 46
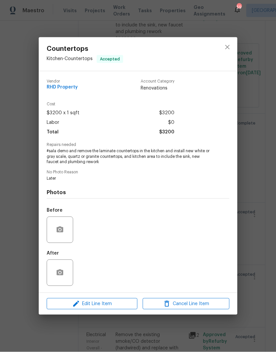
scroll to position [1, 0]
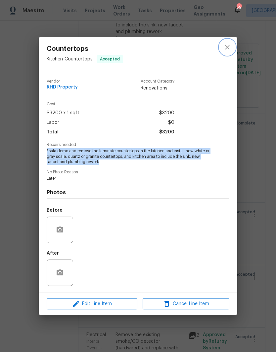
click at [227, 45] on icon "close" at bounding box center [227, 47] width 8 height 8
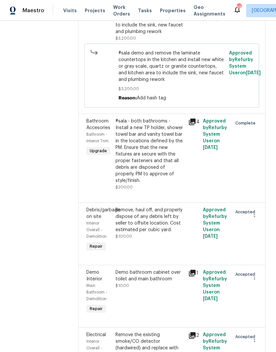
click at [264, 128] on li "Cancel" at bounding box center [257, 127] width 25 height 11
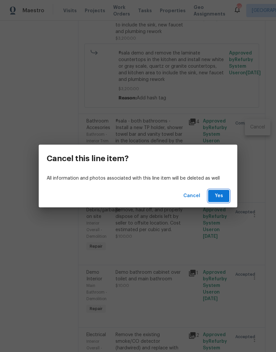
click at [220, 198] on span "Yes" at bounding box center [218, 196] width 11 height 8
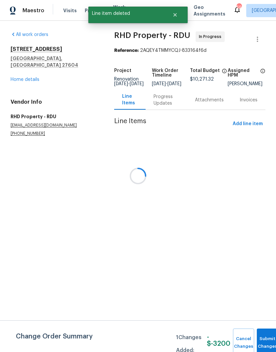
scroll to position [0, 0]
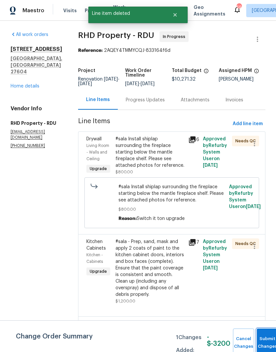
click at [263, 336] on button "Submit Changes" at bounding box center [267, 343] width 21 height 28
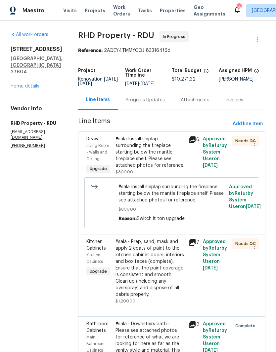
click at [16, 84] on link "Home details" at bounding box center [25, 86] width 29 height 5
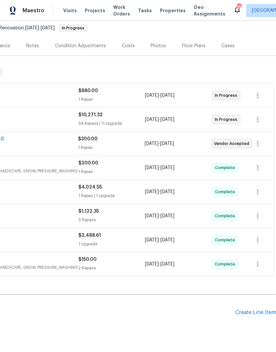
scroll to position [64, 98]
click at [253, 313] on div "Create Line Item" at bounding box center [255, 313] width 41 height 6
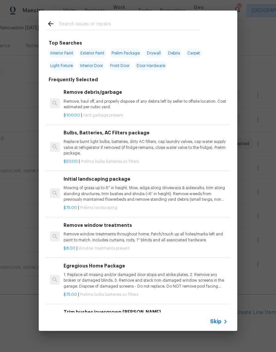
click at [176, 21] on input "text" at bounding box center [129, 25] width 140 height 10
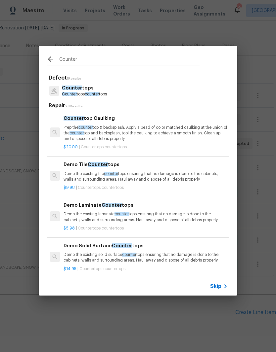
type input "Counter"
click at [135, 95] on div "Counter tops Counter tops counter tops" at bounding box center [138, 91] width 182 height 18
click at [91, 88] on p "Counter tops" at bounding box center [84, 88] width 45 height 7
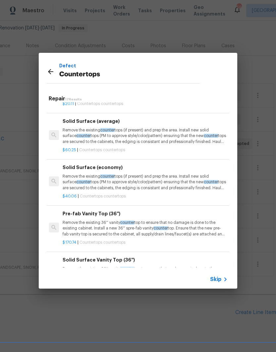
scroll to position [245, 1]
click at [145, 128] on p "Remove the existing counter tops (if present) and prep the area. Install new so…" at bounding box center [144, 136] width 164 height 17
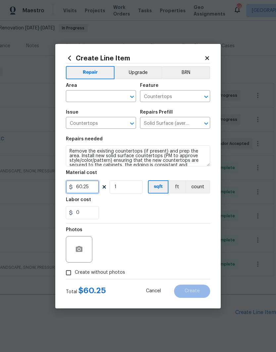
click at [98, 189] on input "60.25" at bounding box center [82, 186] width 33 height 13
type input "3000"
click at [165, 203] on div "Labor cost" at bounding box center [138, 202] width 144 height 9
click at [69, 272] on input "Create without photos" at bounding box center [68, 273] width 13 height 13
checkbox input "true"
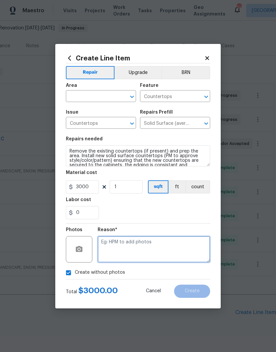
click at [137, 246] on textarea at bounding box center [154, 249] width 112 height 26
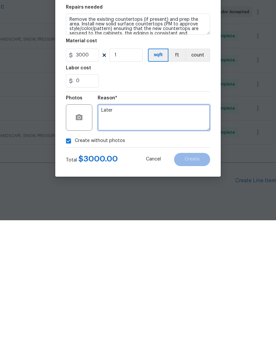
type textarea "Later"
click at [182, 133] on section "Repairs needed Remove the existing countertops (if present) and prep the area. …" at bounding box center [138, 178] width 144 height 91
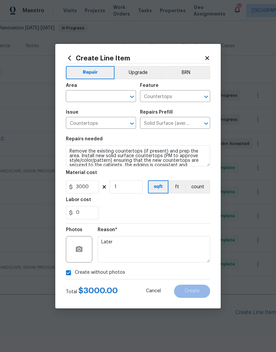
click at [98, 95] on input "text" at bounding box center [92, 97] width 52 height 10
click at [106, 133] on li "Kitchen" at bounding box center [101, 138] width 70 height 11
type input "Kitchen"
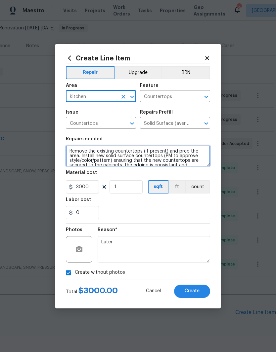
click at [186, 146] on textarea "Remove the existing countertops (if present) and prep the area. Install new sol…" at bounding box center [138, 155] width 144 height 21
click at [191, 165] on textarea "Remove the existing countertops (if present) and prep the area. Install new sol…" at bounding box center [138, 155] width 144 height 21
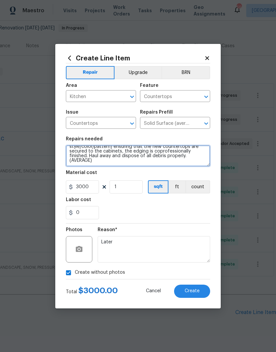
click at [94, 166] on textarea "Remove the existing countertops (if present) and prep the area. Install new sol…" at bounding box center [138, 155] width 144 height 21
type textarea "Remove the existing countertops (if present) and prep the area. Install new sol…"
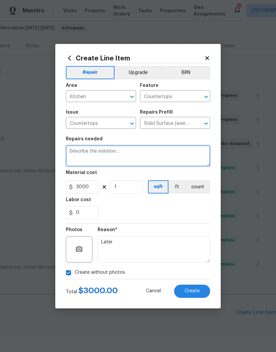
scroll to position [0, 0]
paste textarea "#sala demo and remove the laminate countertops in the kitchen and install new w…"
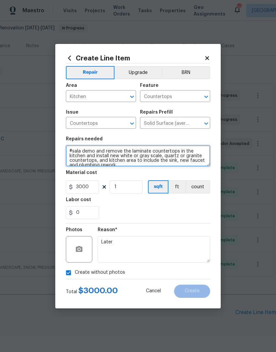
scroll to position [2, 0]
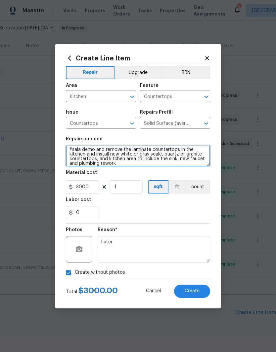
click at [169, 157] on textarea "#sala demo and remove the laminate countertops in the kitchen and install new w…" at bounding box center [138, 155] width 144 height 21
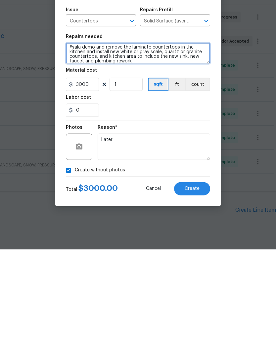
type textarea "#sala demo and remove the laminate countertops in the kitchen and install new w…"
click at [196, 289] on span "Create" at bounding box center [191, 291] width 15 height 5
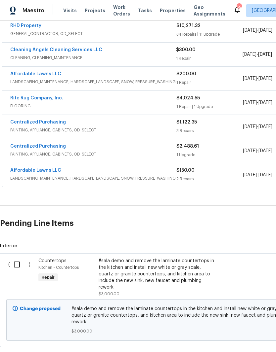
scroll to position [153, 0]
click at [20, 258] on input "checkbox" at bounding box center [19, 265] width 19 height 14
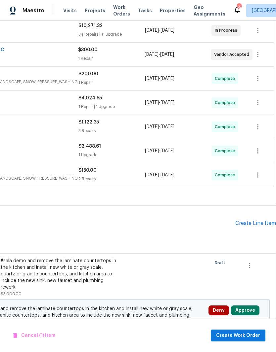
scroll to position [153, 98]
click at [250, 306] on button "Approve" at bounding box center [245, 311] width 28 height 10
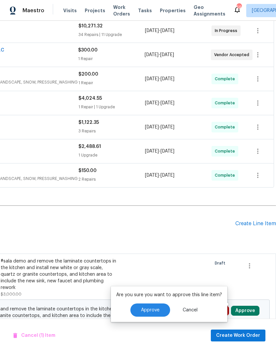
click at [149, 304] on button "Approve" at bounding box center [150, 310] width 40 height 13
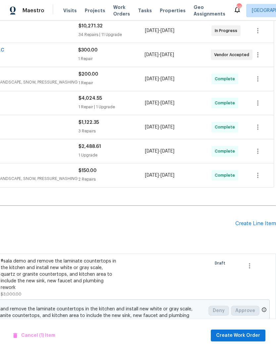
checkbox input "false"
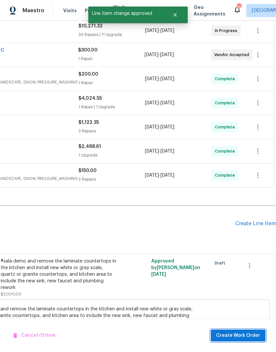
click at [242, 335] on span "Create Work Order" at bounding box center [238, 336] width 44 height 8
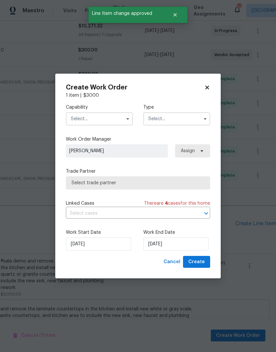
click at [118, 114] on input "text" at bounding box center [99, 118] width 67 height 13
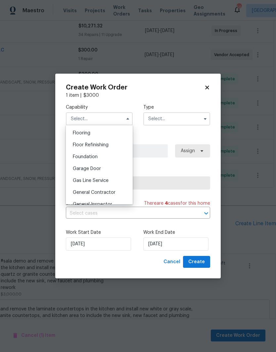
scroll to position [261, 0]
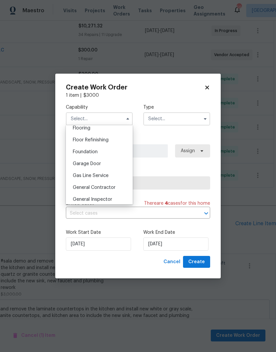
click at [108, 187] on span "General Contractor" at bounding box center [94, 187] width 43 height 5
type input "General Contractor"
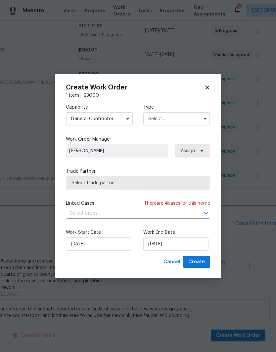
click at [175, 119] on input "text" at bounding box center [176, 118] width 67 height 13
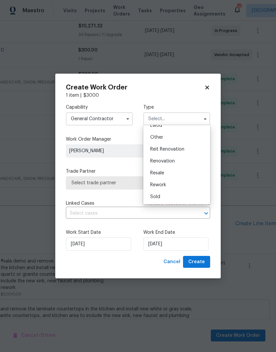
scroll to position [79, 0]
click at [169, 165] on div "Renovation" at bounding box center [176, 161] width 63 height 12
type input "Renovation"
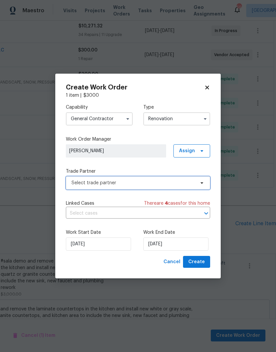
click at [179, 186] on span "Select trade partner" at bounding box center [138, 183] width 144 height 13
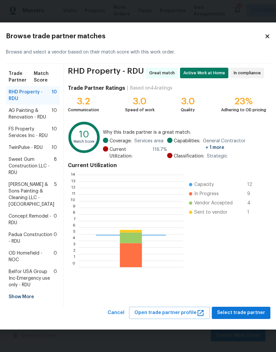
scroll to position [93, 105]
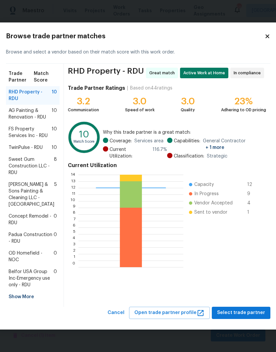
click at [23, 226] on span "Concept Remodel - RDU" at bounding box center [31, 219] width 45 height 13
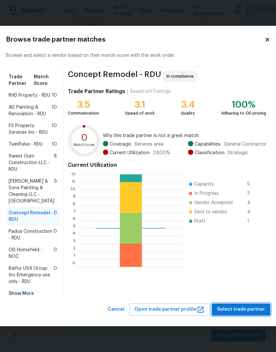
click at [236, 314] on span "Select trade partner" at bounding box center [241, 310] width 48 height 8
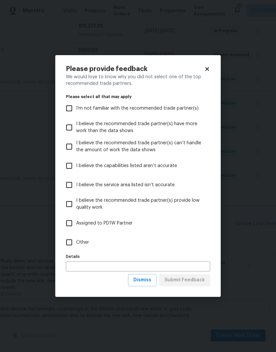
click at [70, 239] on input "Other" at bounding box center [69, 243] width 14 height 14
checkbox input "true"
click at [193, 281] on span "Submit Feedback" at bounding box center [184, 280] width 40 height 8
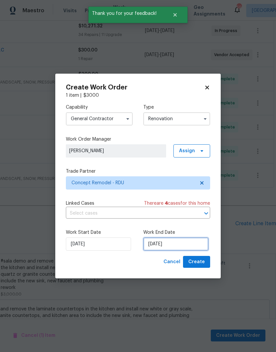
click at [175, 247] on input "10/7/2025" at bounding box center [175, 244] width 65 height 13
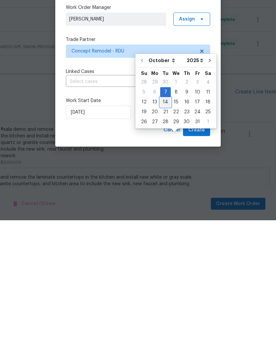
click at [169, 229] on div "12 13 14 15 16 17 18" at bounding box center [176, 234] width 74 height 10
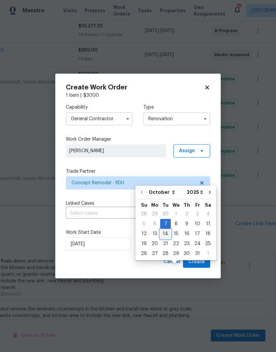
click at [164, 229] on div "14" at bounding box center [165, 233] width 11 height 9
type input "10/14/2025"
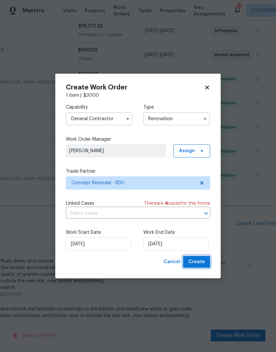
click at [199, 261] on span "Create" at bounding box center [196, 262] width 17 height 8
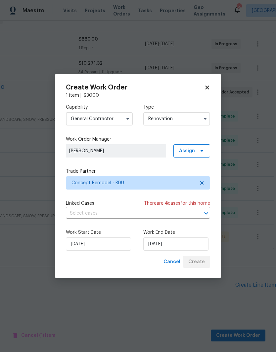
scroll to position [88, 98]
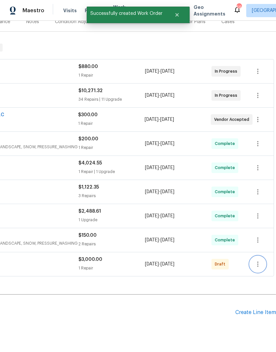
click at [258, 257] on button "button" at bounding box center [258, 265] width 16 height 16
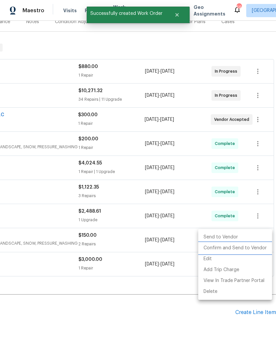
click at [248, 251] on li "Confirm and Send to Vendor" at bounding box center [235, 248] width 74 height 11
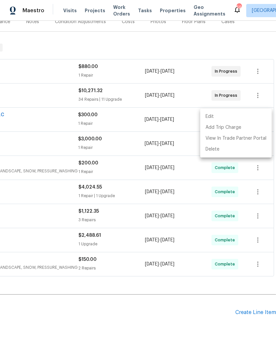
click at [183, 219] on div at bounding box center [138, 176] width 276 height 352
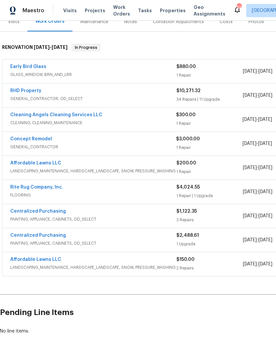
scroll to position [88, 0]
click at [30, 137] on link "Concept Remodel" at bounding box center [31, 139] width 42 height 5
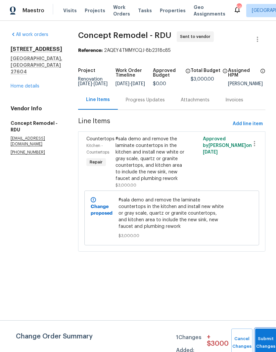
click at [261, 334] on button "Submit Changes" at bounding box center [265, 343] width 21 height 28
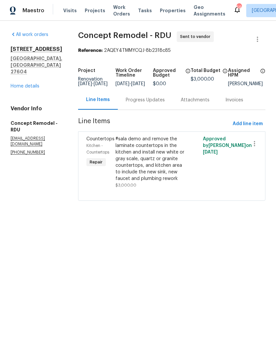
click at [139, 103] on div "Progress Updates" at bounding box center [145, 100] width 39 height 7
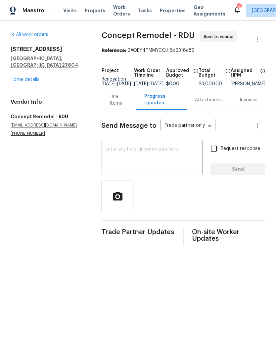
click at [168, 161] on textarea at bounding box center [151, 158] width 93 height 23
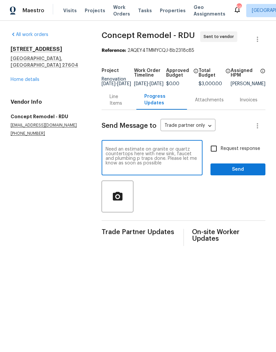
type textarea "Need an estimate on granite or quartz countertops here with new sink, faucet an…"
click at [218, 153] on input "Request response" at bounding box center [214, 149] width 14 height 14
checkbox input "true"
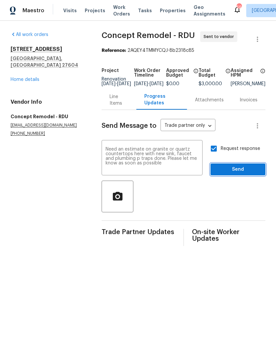
click at [236, 176] on button "Send" at bounding box center [237, 170] width 55 height 12
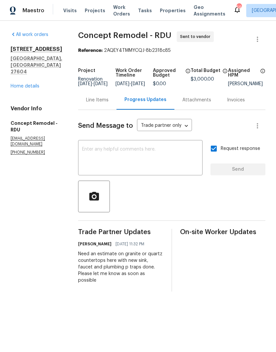
click at [14, 84] on link "Home details" at bounding box center [25, 86] width 29 height 5
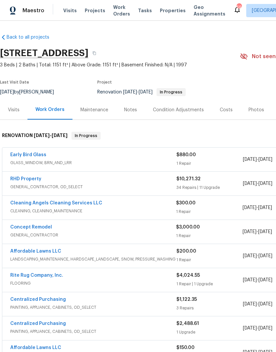
click at [131, 106] on div "Notes" at bounding box center [130, 110] width 29 height 20
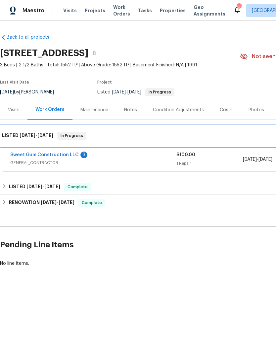
click at [46, 145] on div "LISTED [DATE] - [DATE] In Progress" at bounding box center [187, 135] width 374 height 21
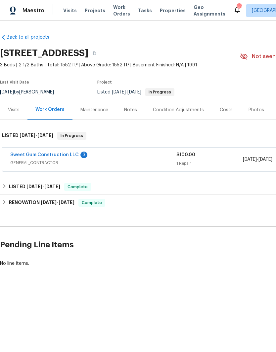
click at [46, 156] on link "Sweet Gum Construction LLC" at bounding box center [44, 155] width 68 height 5
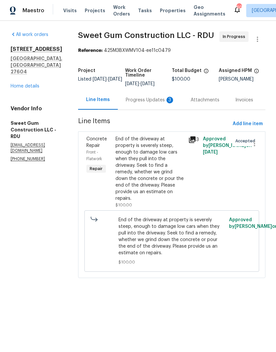
click at [160, 103] on div "Progress Updates 3" at bounding box center [150, 100] width 49 height 7
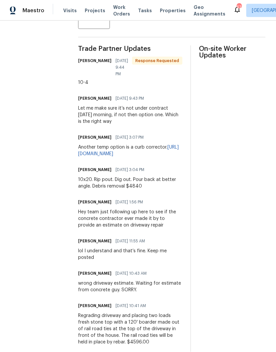
scroll to position [27, 0]
click at [230, 141] on div "On-site Worker Updates" at bounding box center [232, 200] width 66 height 308
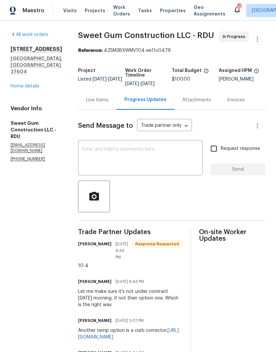
scroll to position [0, 0]
click at [116, 90] on div "Line Items" at bounding box center [97, 100] width 38 height 20
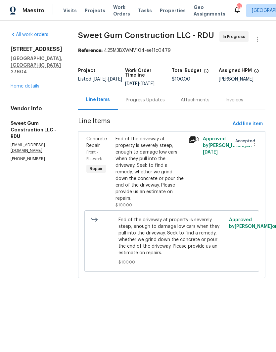
click at [21, 84] on link "Home details" at bounding box center [25, 86] width 29 height 5
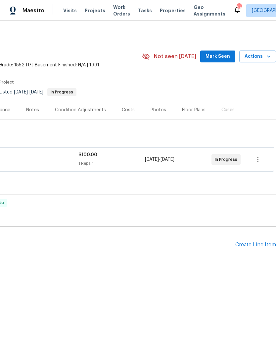
scroll to position [0, 98]
click at [264, 56] on span "Actions" at bounding box center [257, 57] width 26 height 8
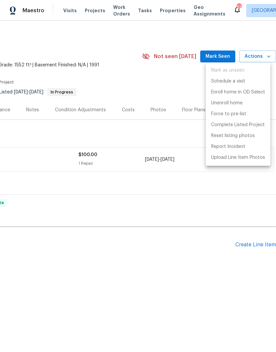
click at [208, 198] on div at bounding box center [138, 176] width 276 height 352
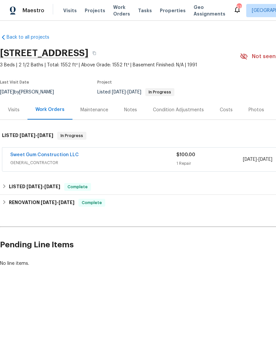
scroll to position [0, 0]
click at [101, 107] on div "Maintenance" at bounding box center [94, 110] width 28 height 7
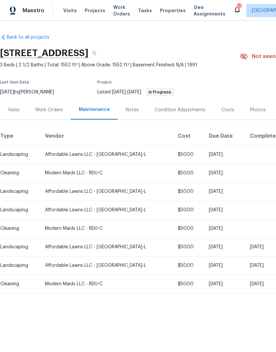
click at [55, 109] on div "Work Orders" at bounding box center [48, 110] width 27 height 7
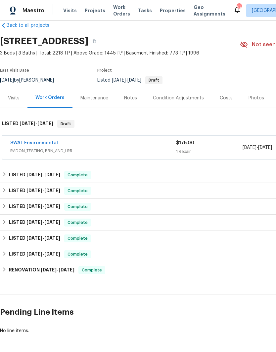
scroll to position [12, 0]
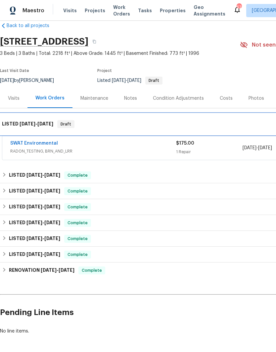
click at [46, 134] on div "LISTED [DATE] - [DATE] Draft" at bounding box center [187, 124] width 374 height 21
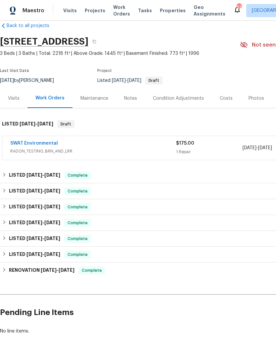
click at [52, 141] on link "SWAT Environmental" at bounding box center [34, 143] width 48 height 5
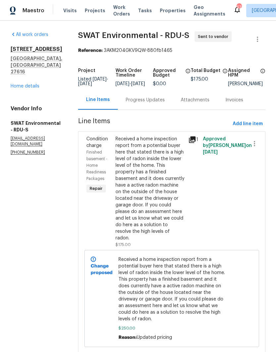
click at [145, 102] on div "Progress Updates" at bounding box center [145, 100] width 39 height 7
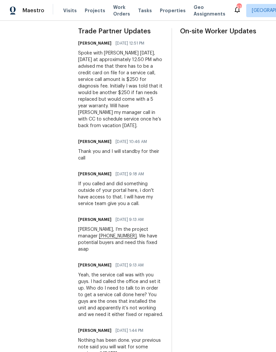
scroll to position [201, 0]
